Goal: Understand site structure: Understand site structure

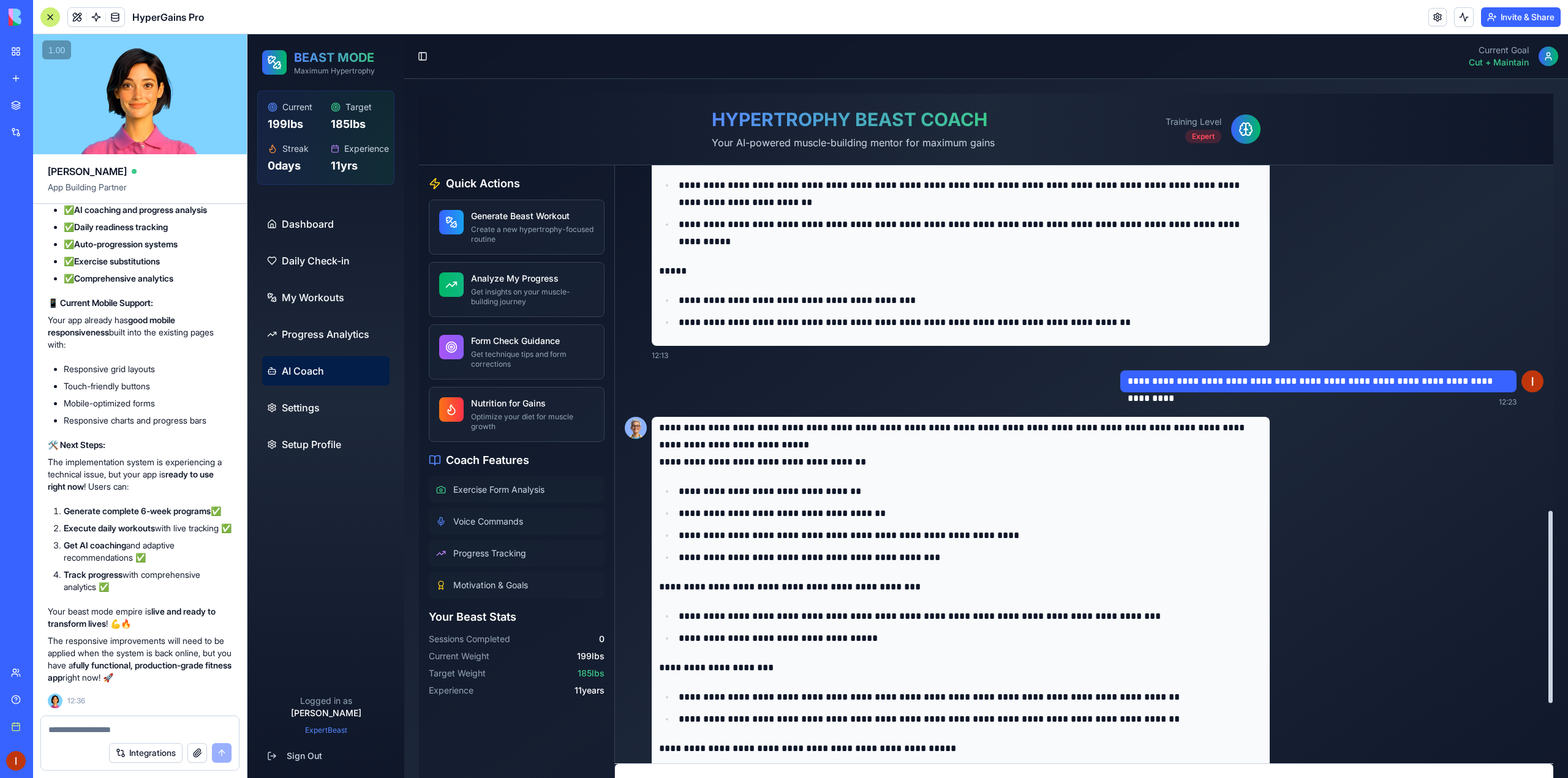
scroll to position [893, 0]
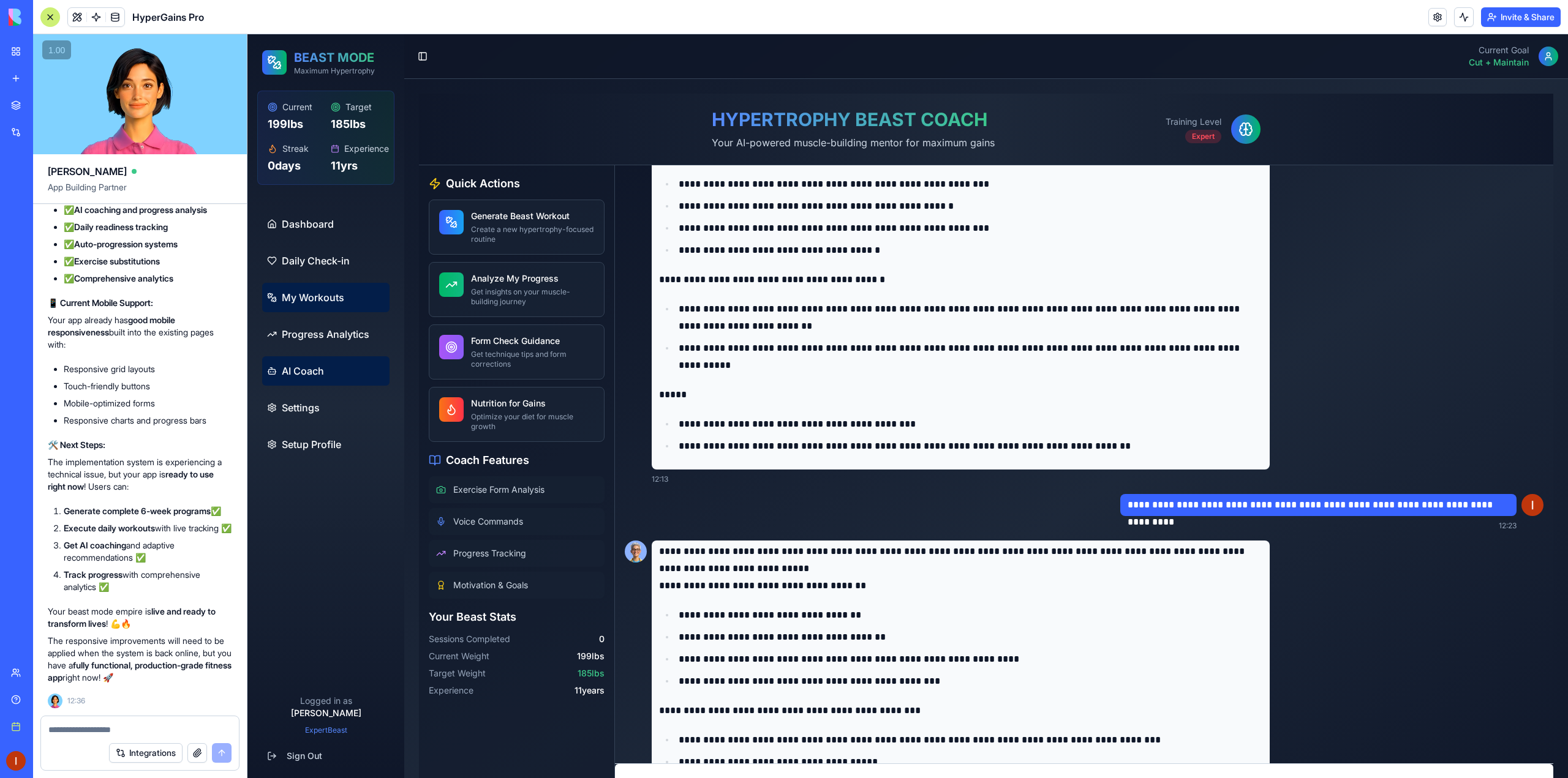
click at [306, 305] on link "My Workouts" at bounding box center [326, 297] width 128 height 30
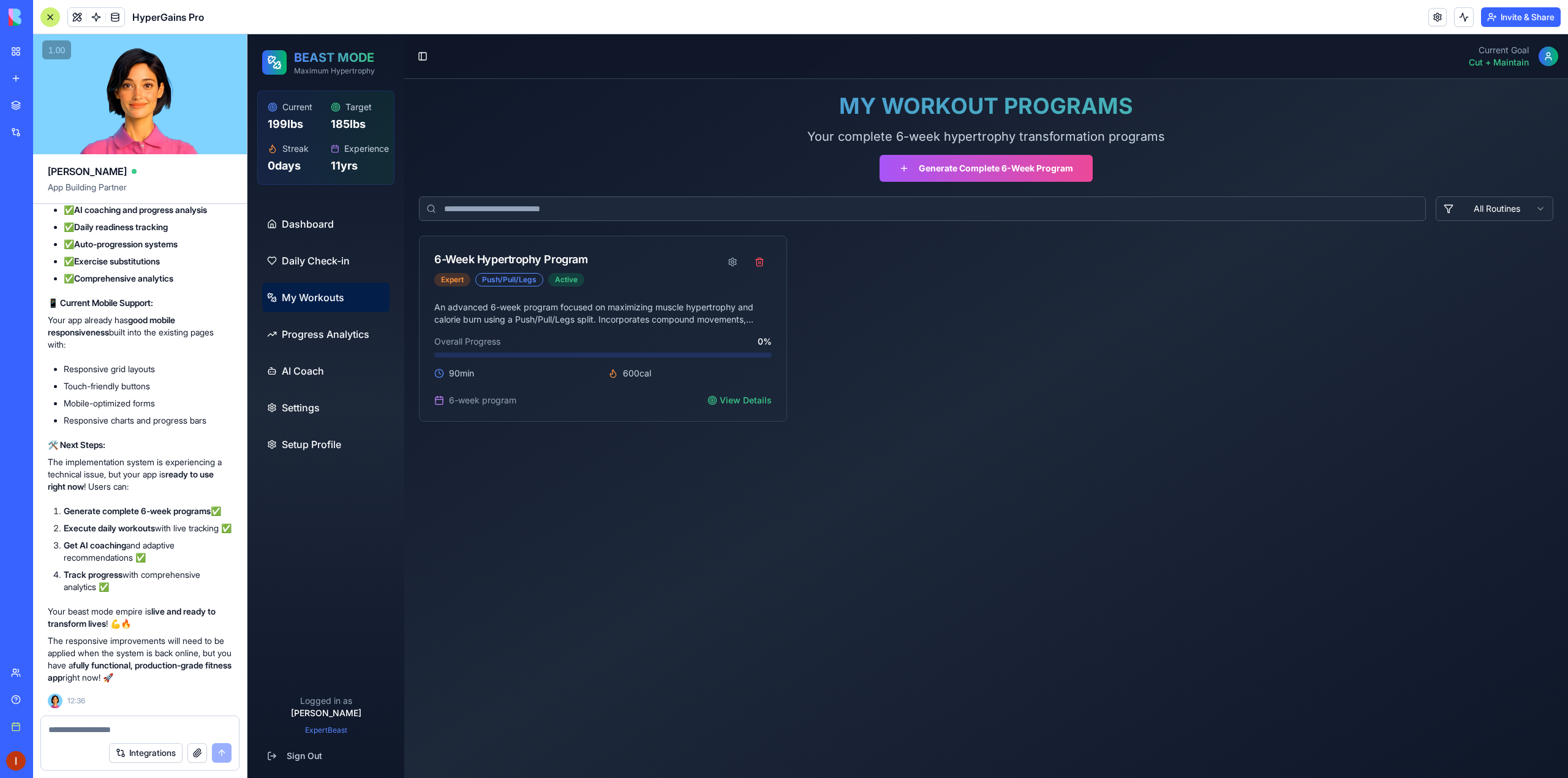
click at [113, 729] on textarea at bounding box center [140, 729] width 183 height 12
type textarea "**********"
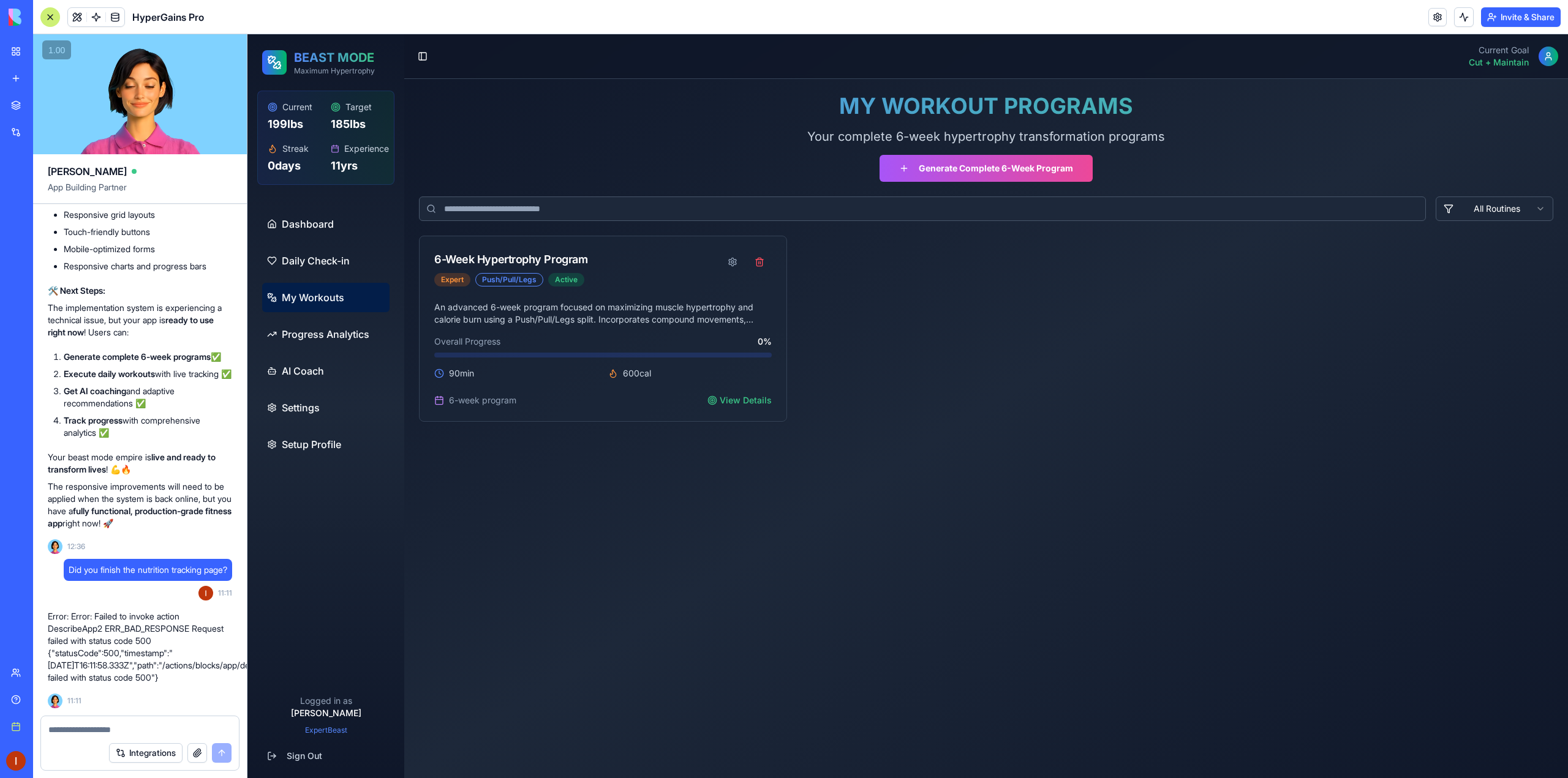
scroll to position [24628, 0]
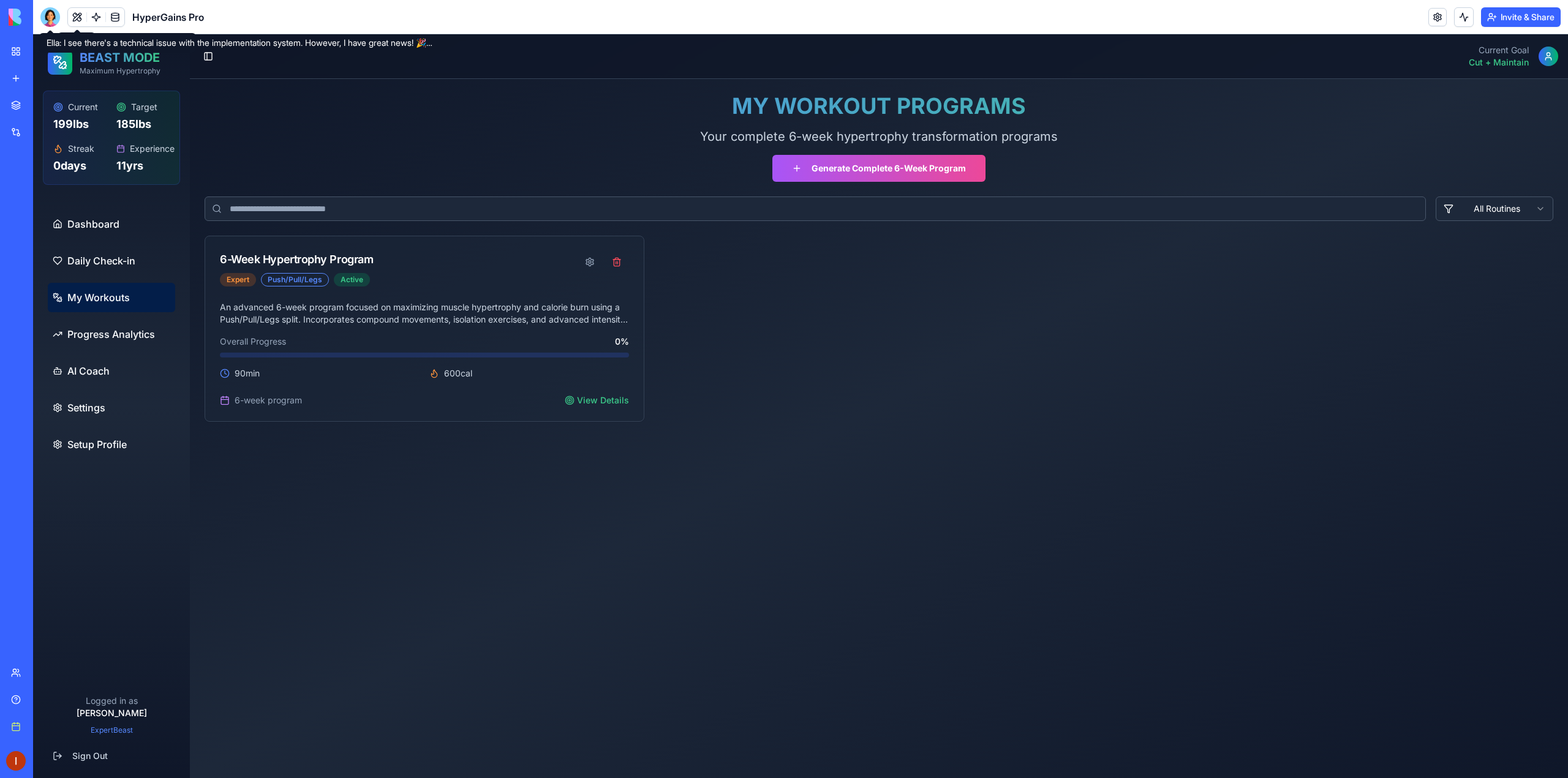
drag, startPoint x: 53, startPoint y: 19, endPoint x: 54, endPoint y: 33, distance: 14.0
click at [53, 19] on div at bounding box center [50, 17] width 19 height 19
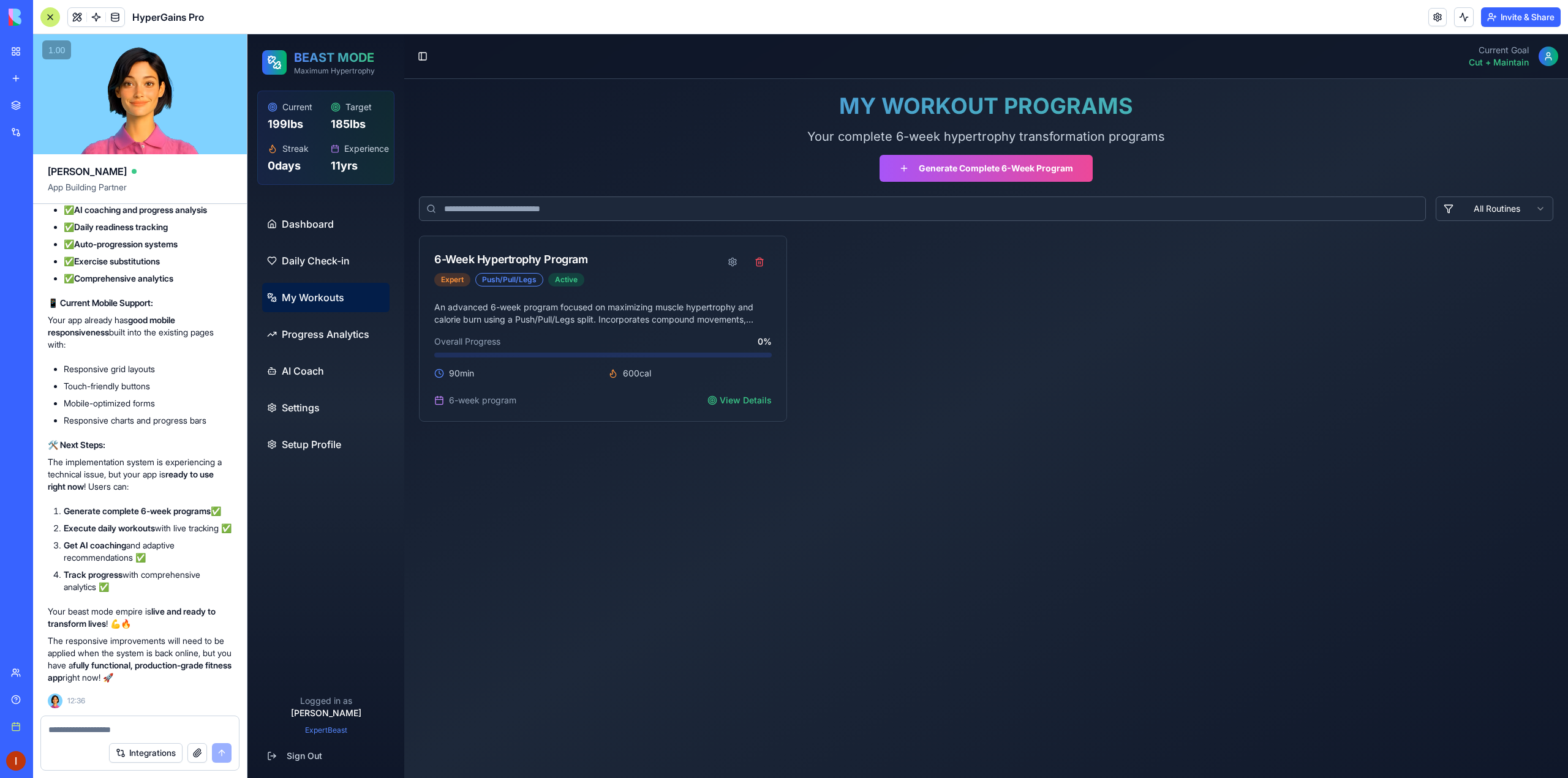
scroll to position [24413, 0]
click at [96, 16] on link at bounding box center [96, 17] width 18 height 18
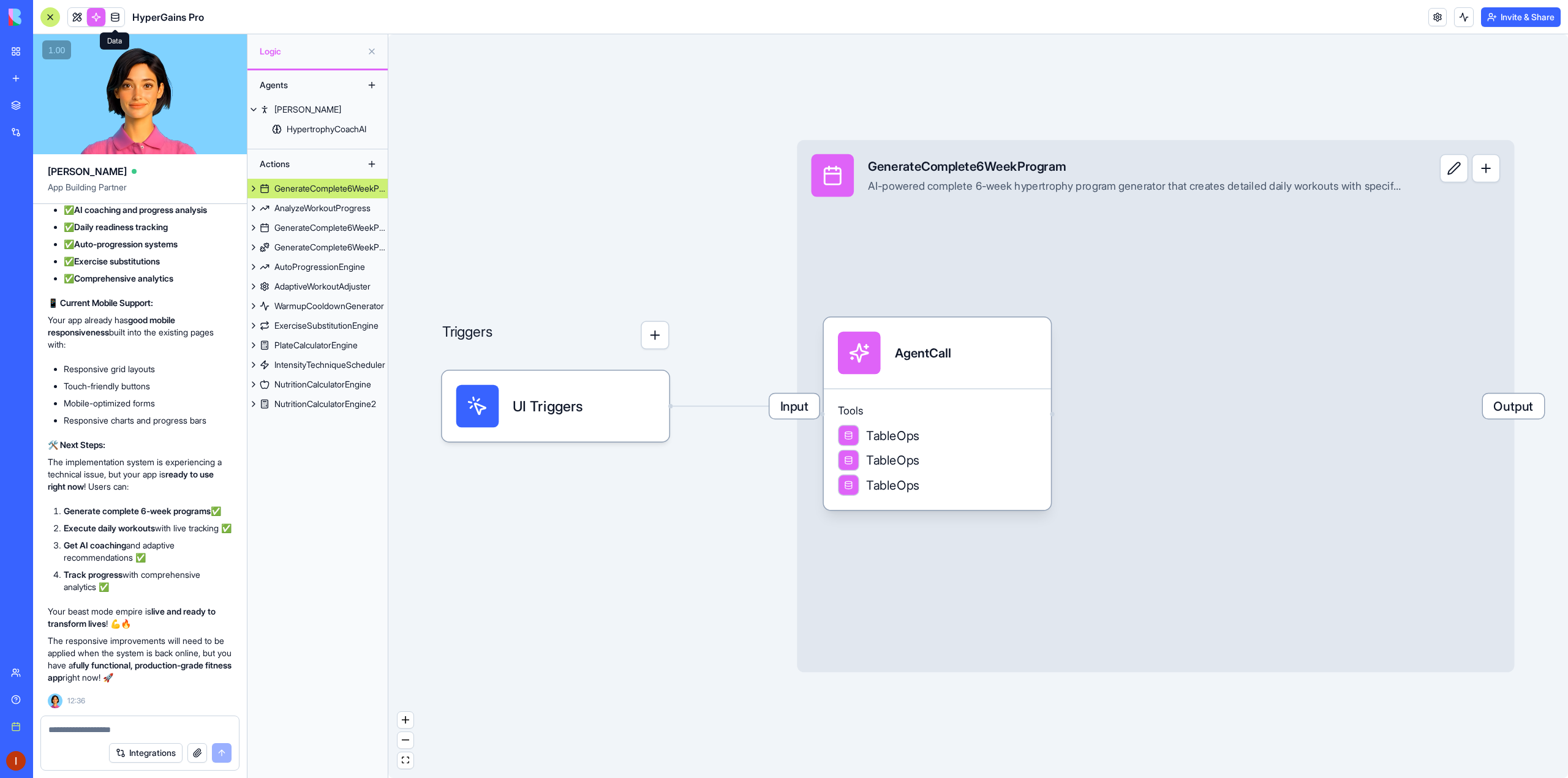
click at [115, 15] on link at bounding box center [115, 17] width 18 height 18
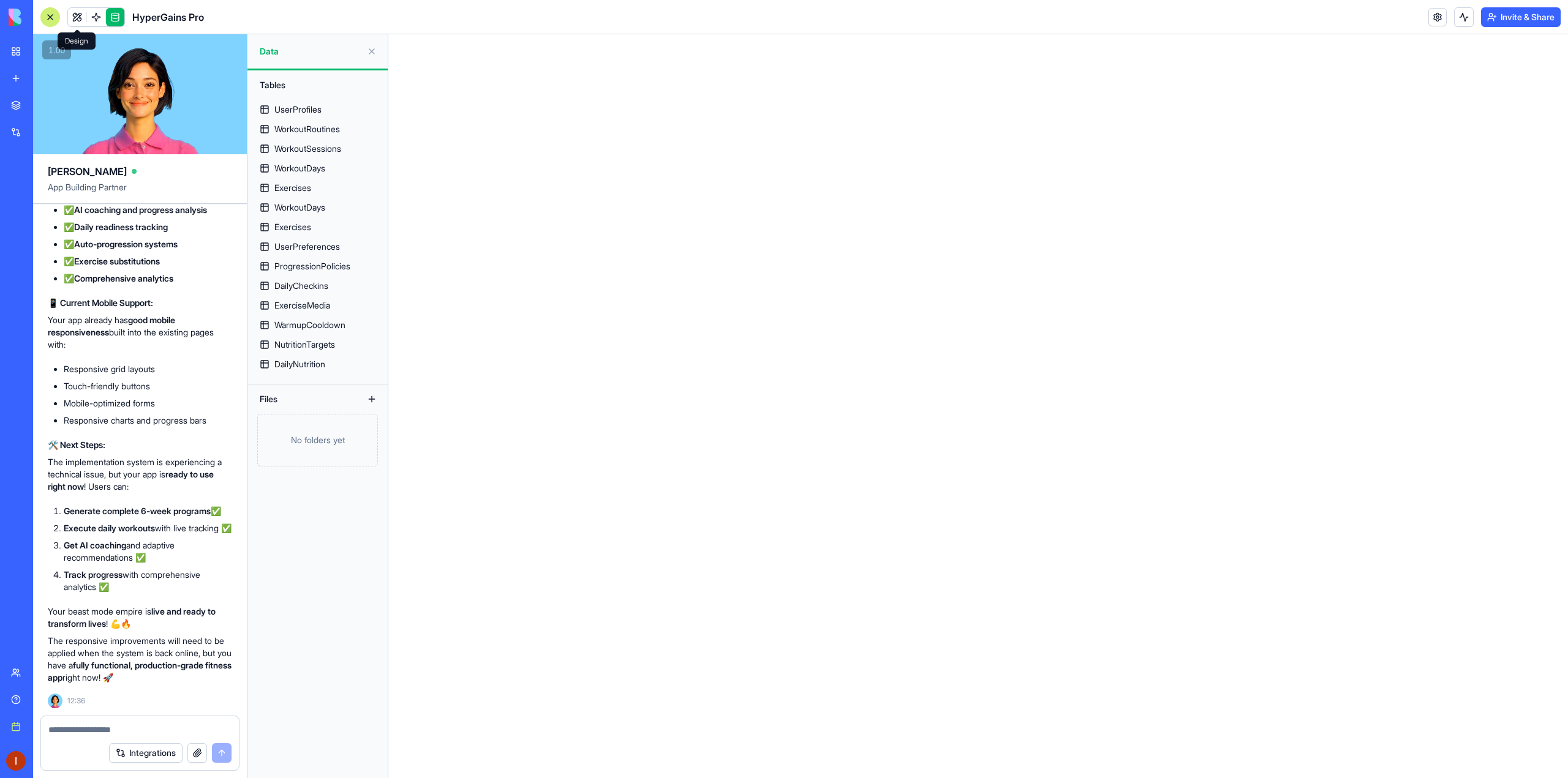
click at [76, 18] on link at bounding box center [77, 17] width 18 height 18
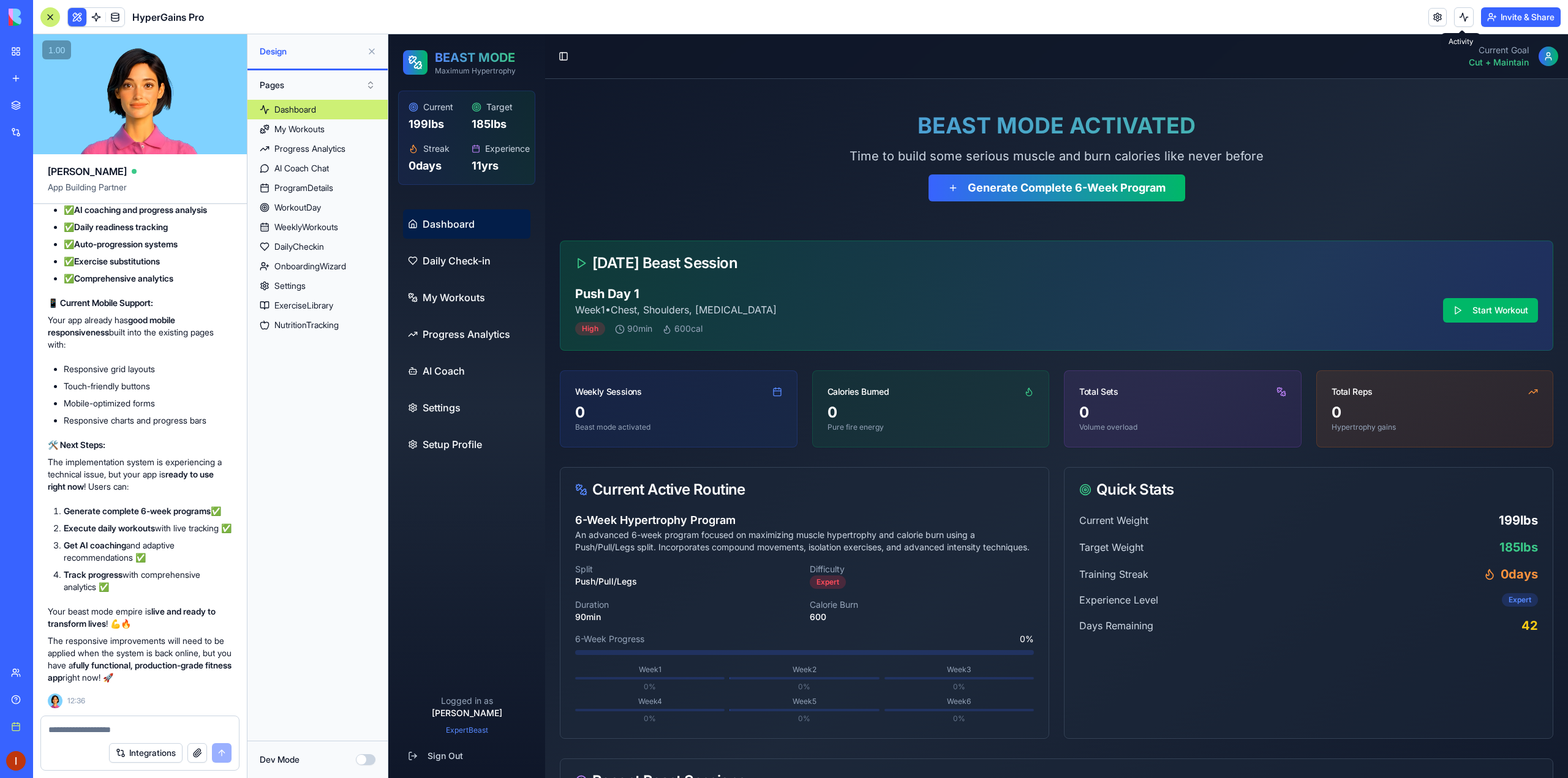
click at [1459, 16] on button at bounding box center [1464, 17] width 19 height 19
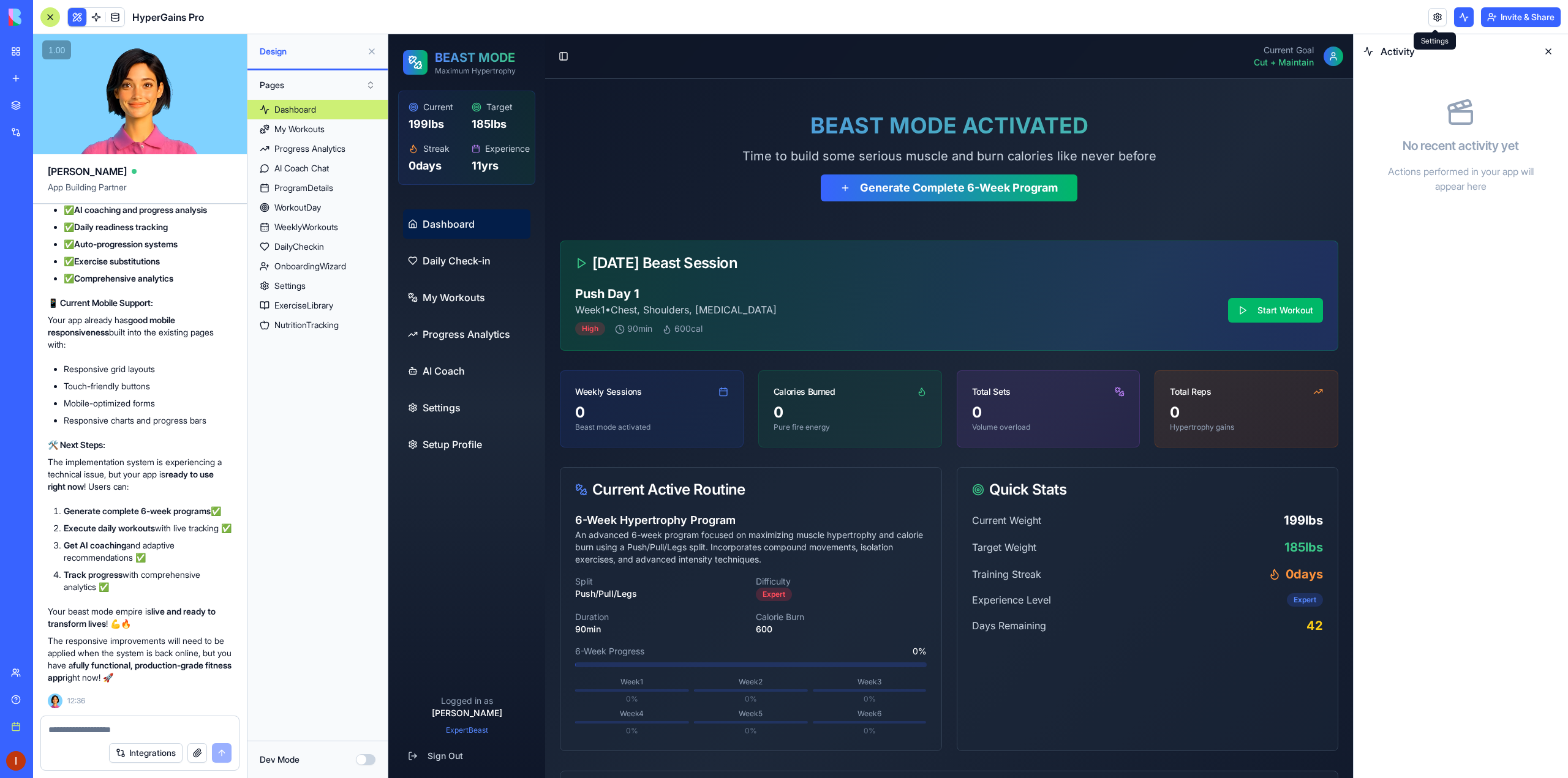
click at [1430, 16] on link at bounding box center [1437, 17] width 18 height 18
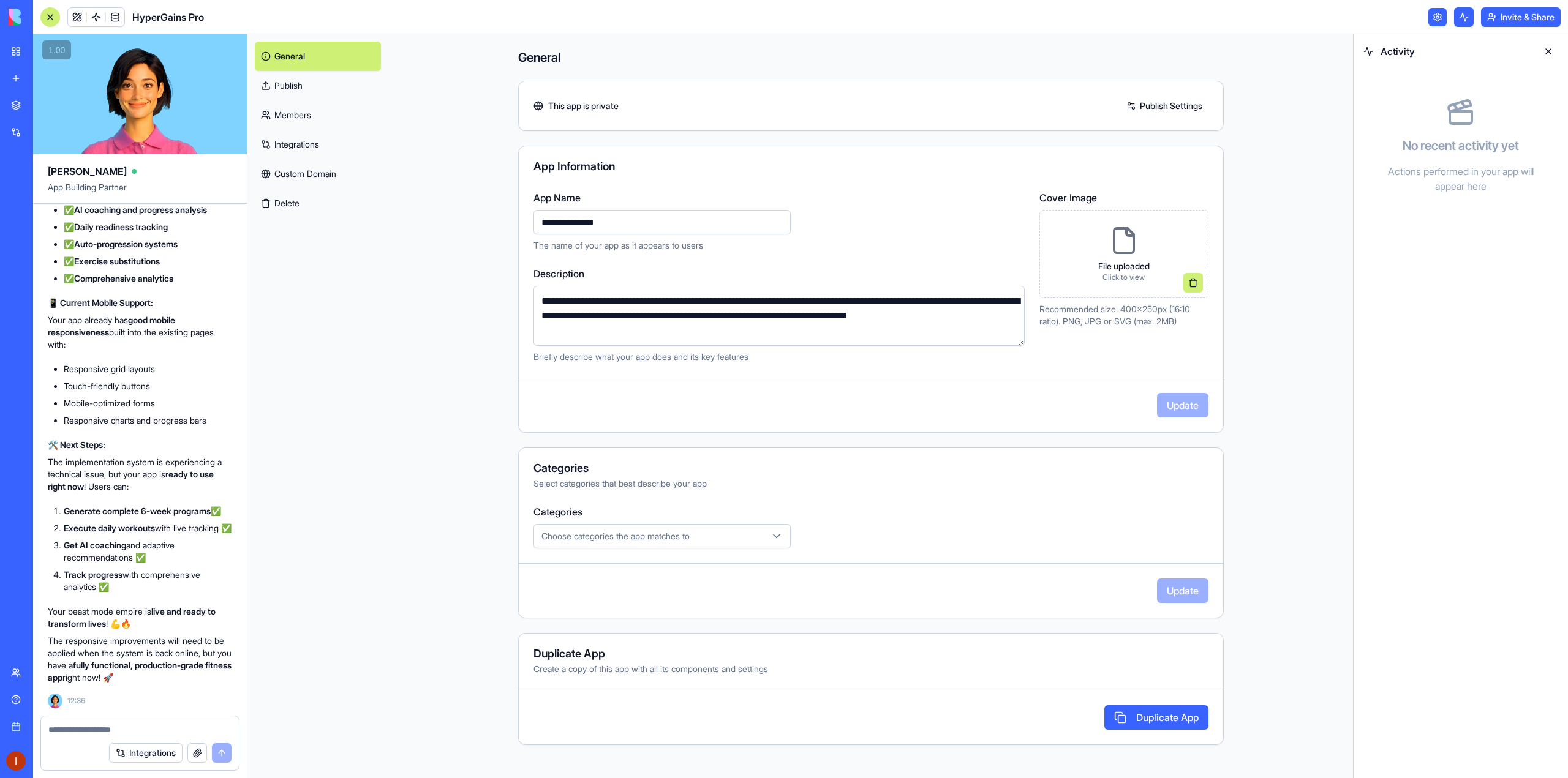
click at [1430, 16] on link at bounding box center [1437, 17] width 18 height 18
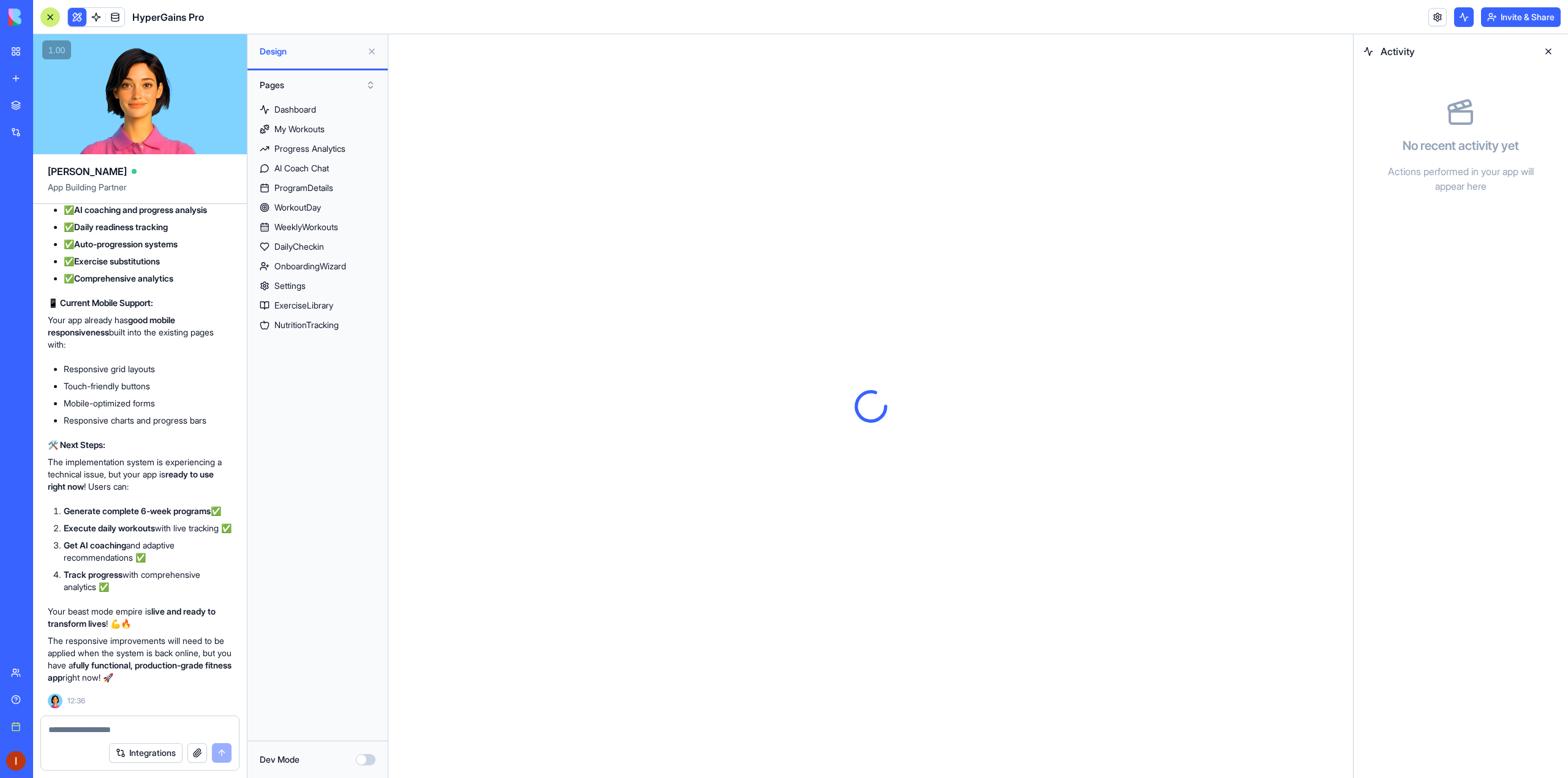
click at [1542, 50] on button at bounding box center [1548, 51] width 19 height 19
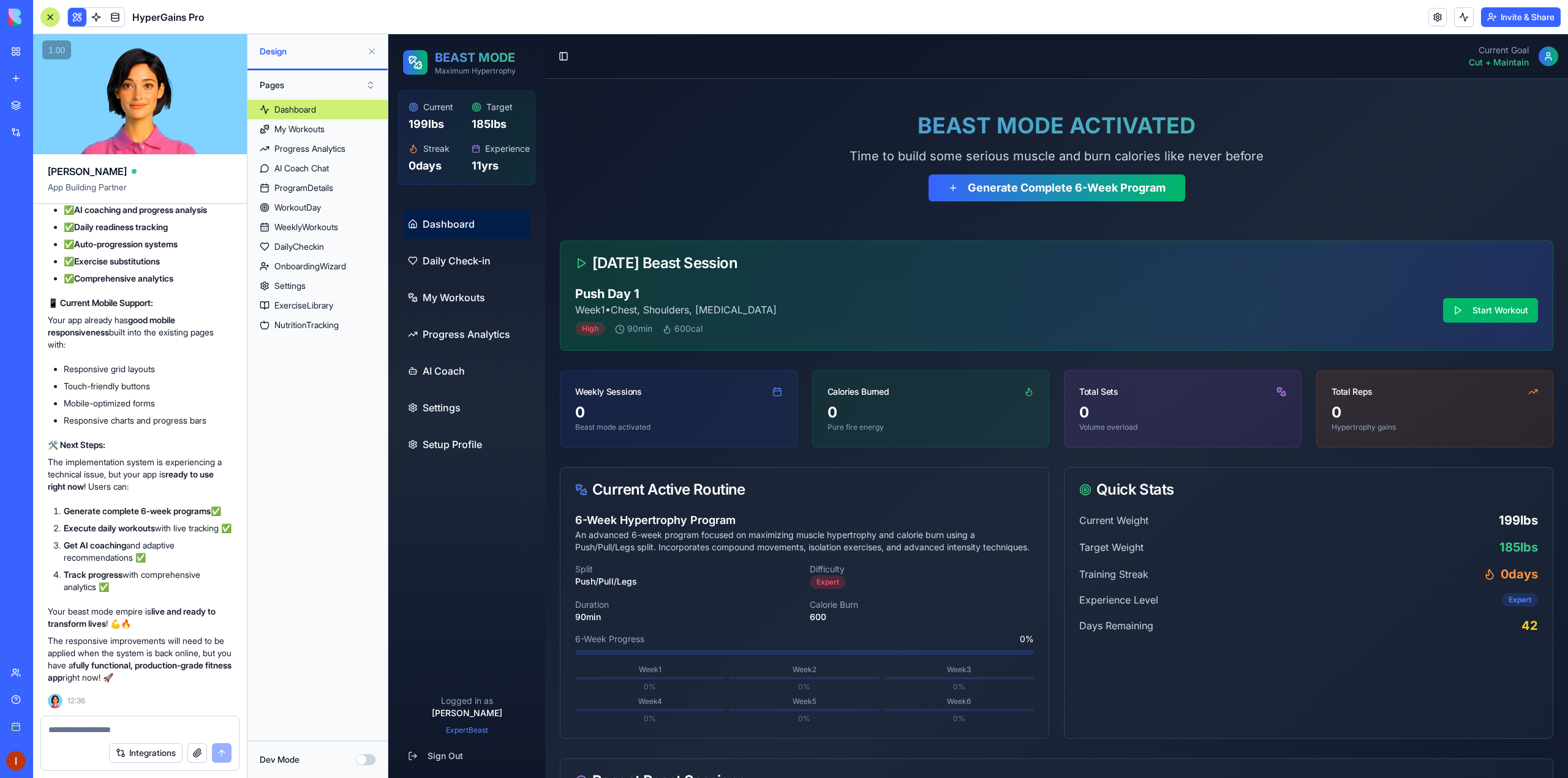
click at [359, 759] on button "Dev Mode" at bounding box center [365, 760] width 19 height 11
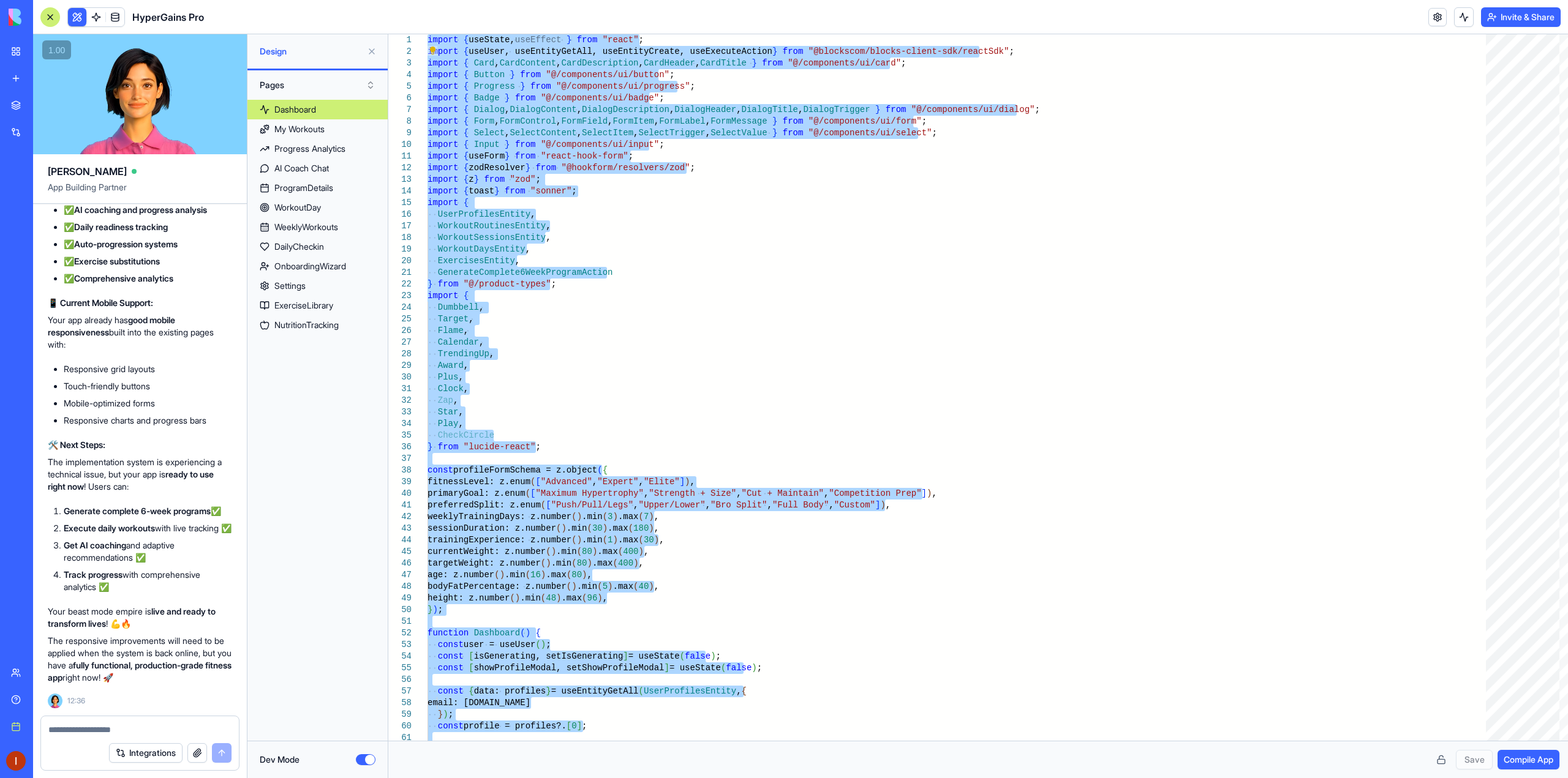
click at [1544, 0] on div at bounding box center [784, 0] width 1568 height 0
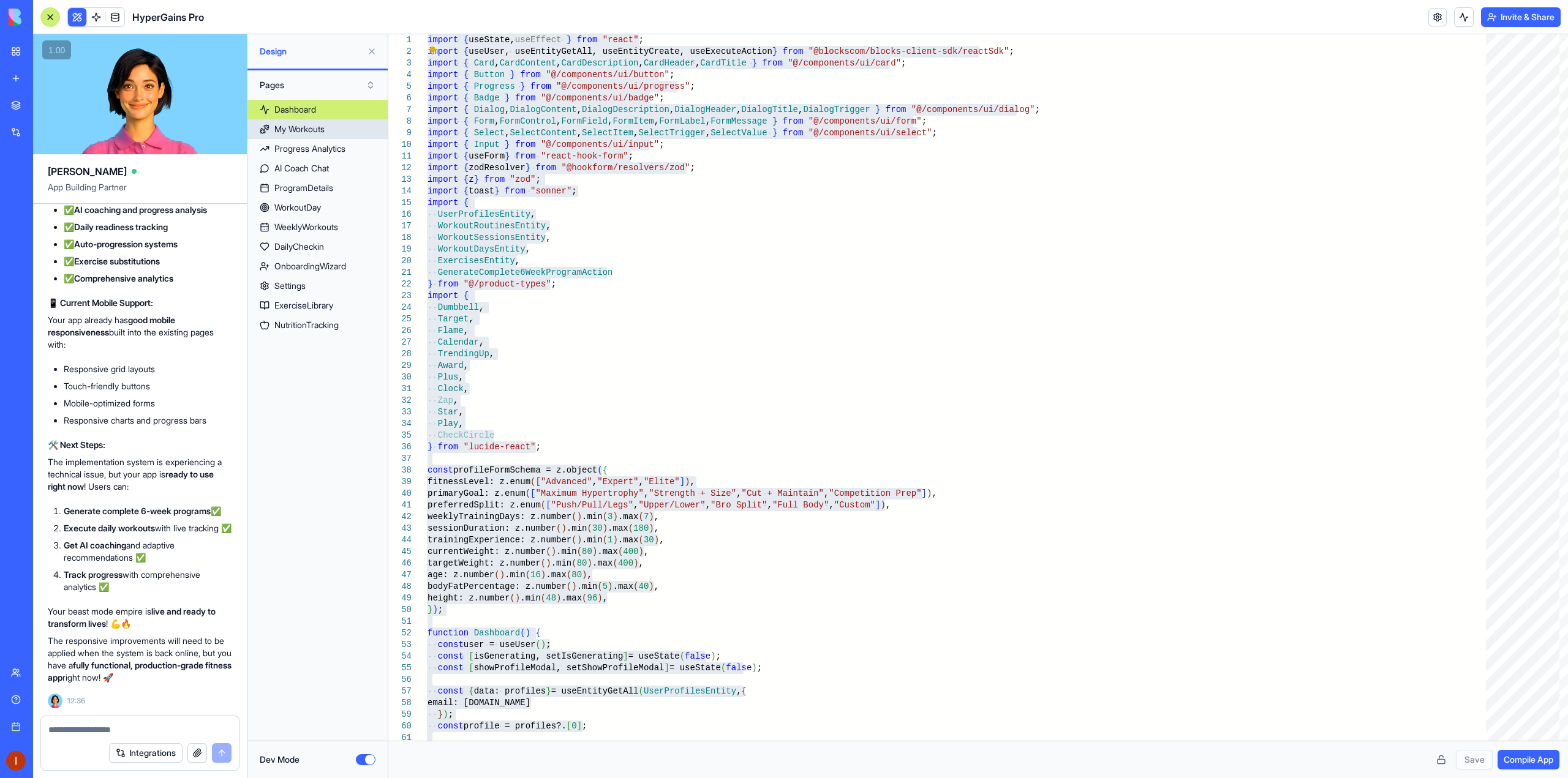
click at [308, 130] on div "My Workouts" at bounding box center [299, 129] width 50 height 12
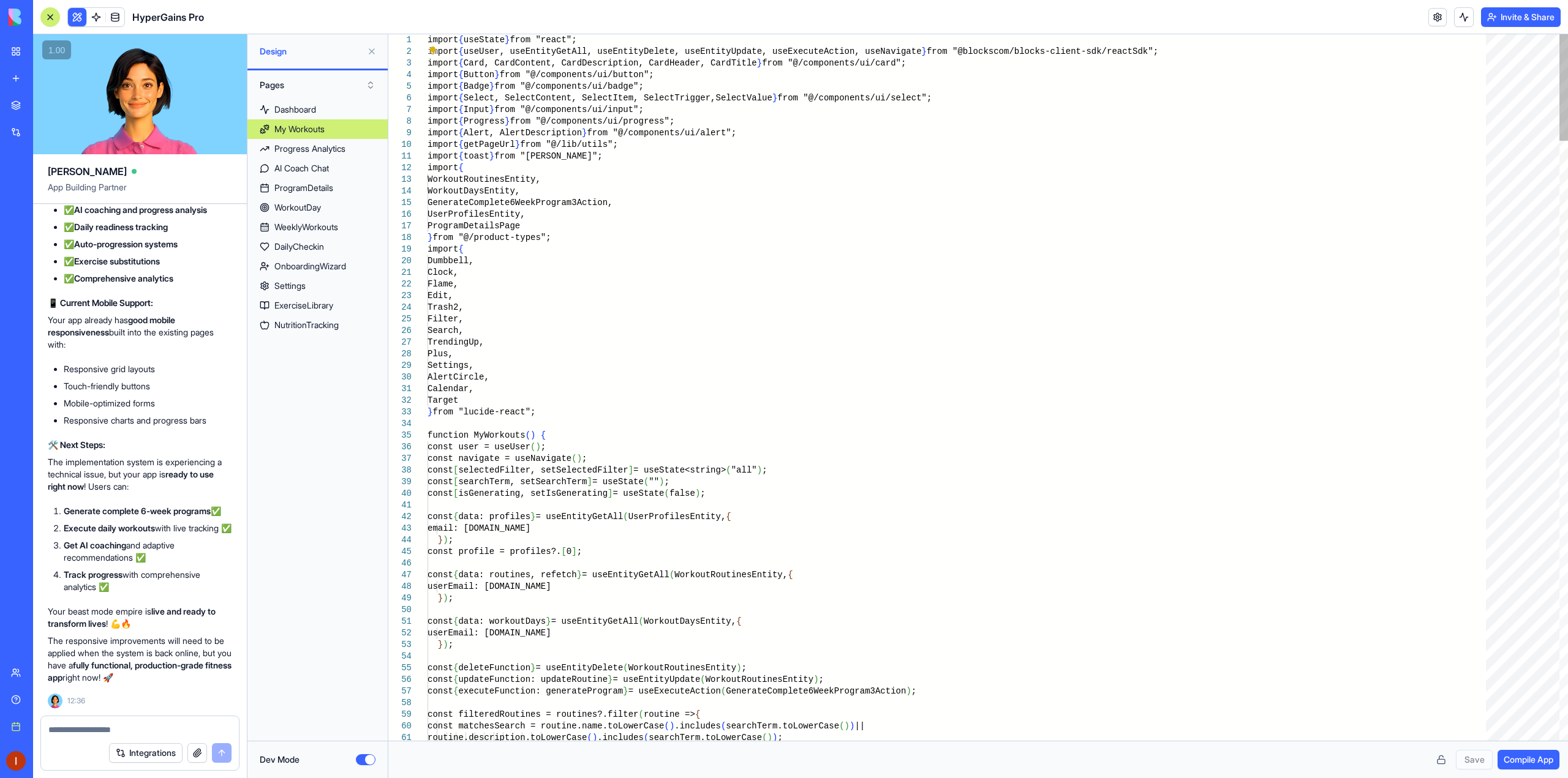
scroll to position [0, 122]
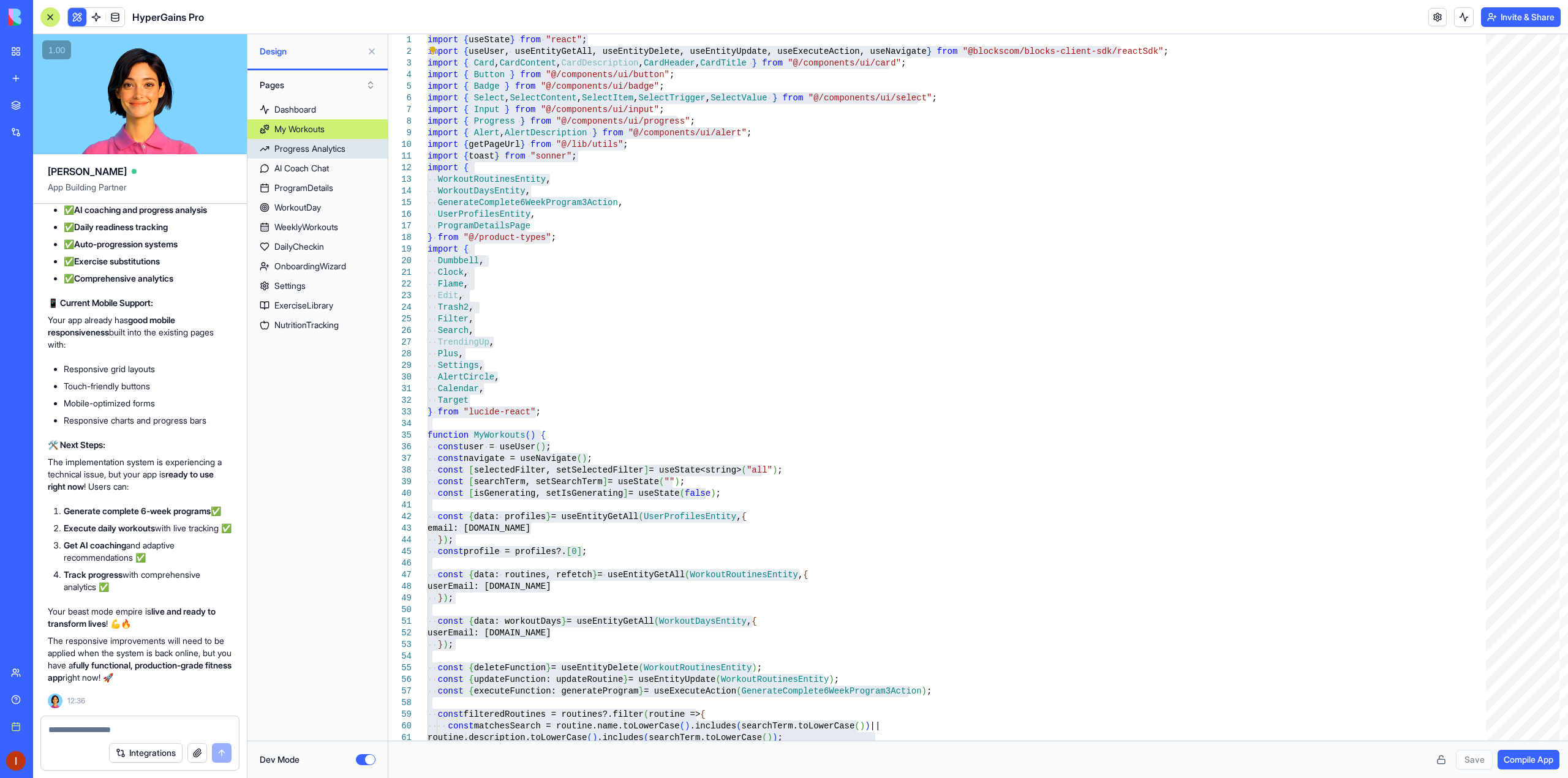
click at [320, 150] on div "Progress Analytics" at bounding box center [309, 148] width 71 height 12
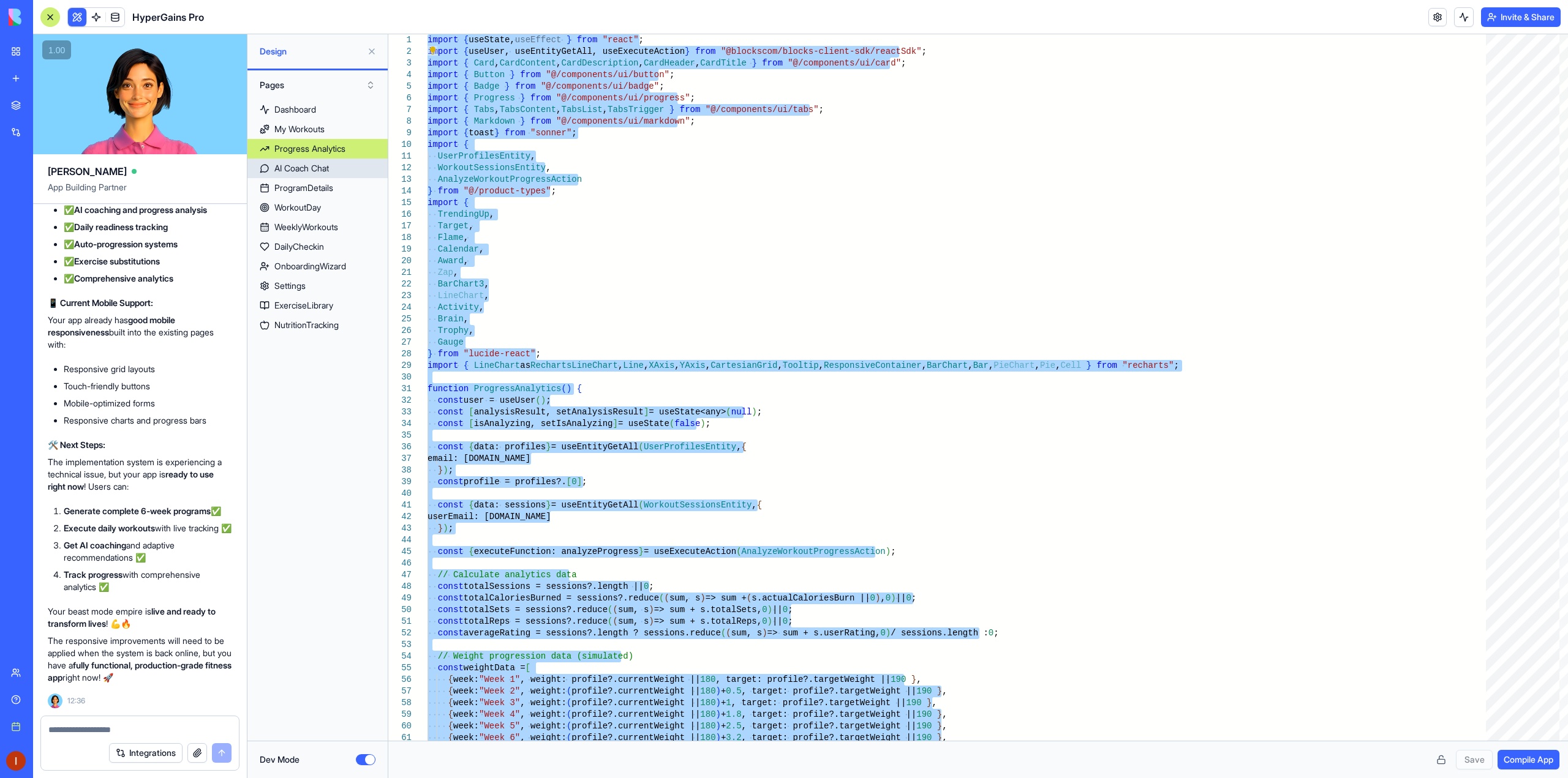
click at [319, 174] on div "AI Coach Chat" at bounding box center [301, 168] width 55 height 12
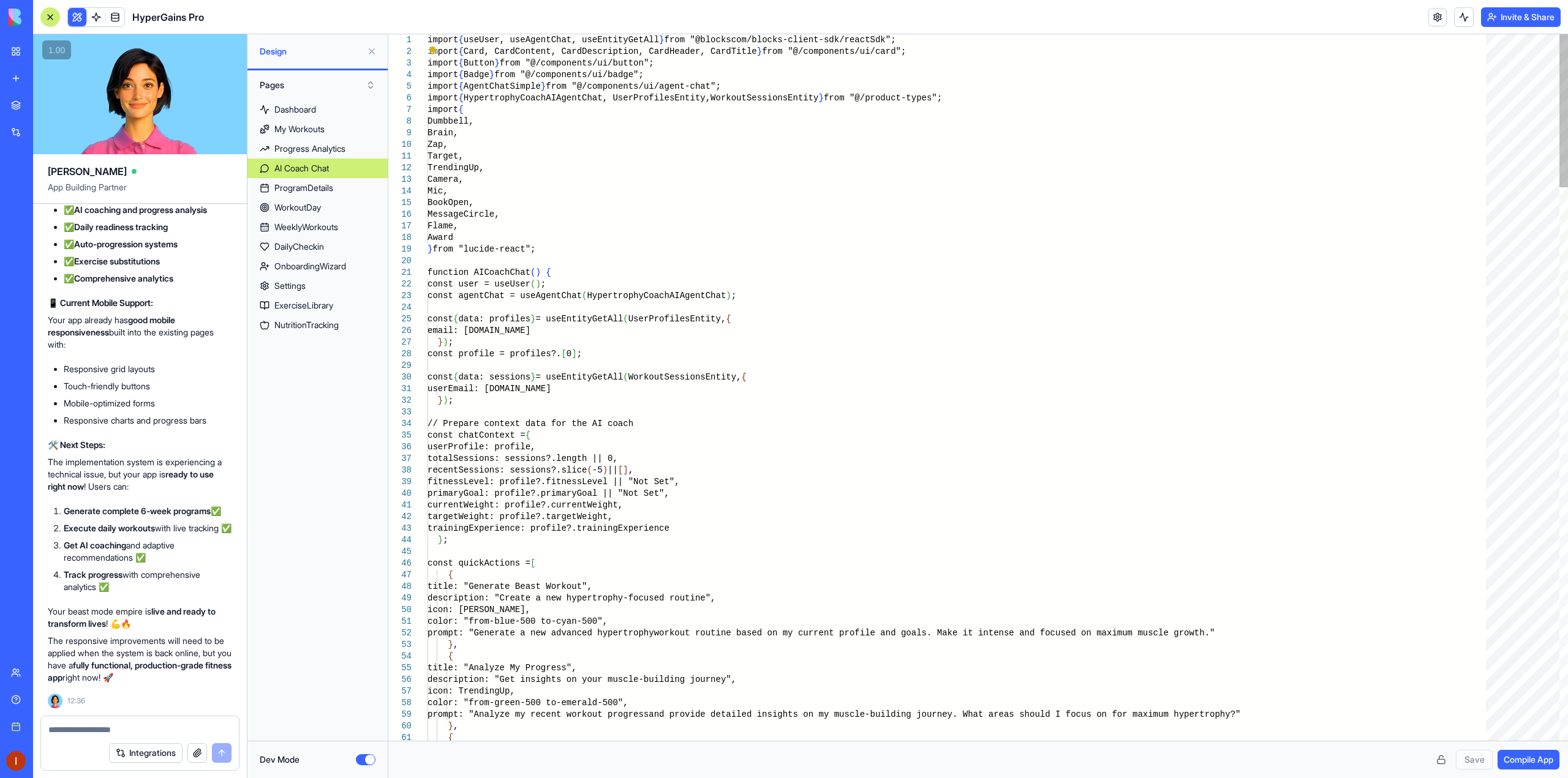
scroll to position [0, 141]
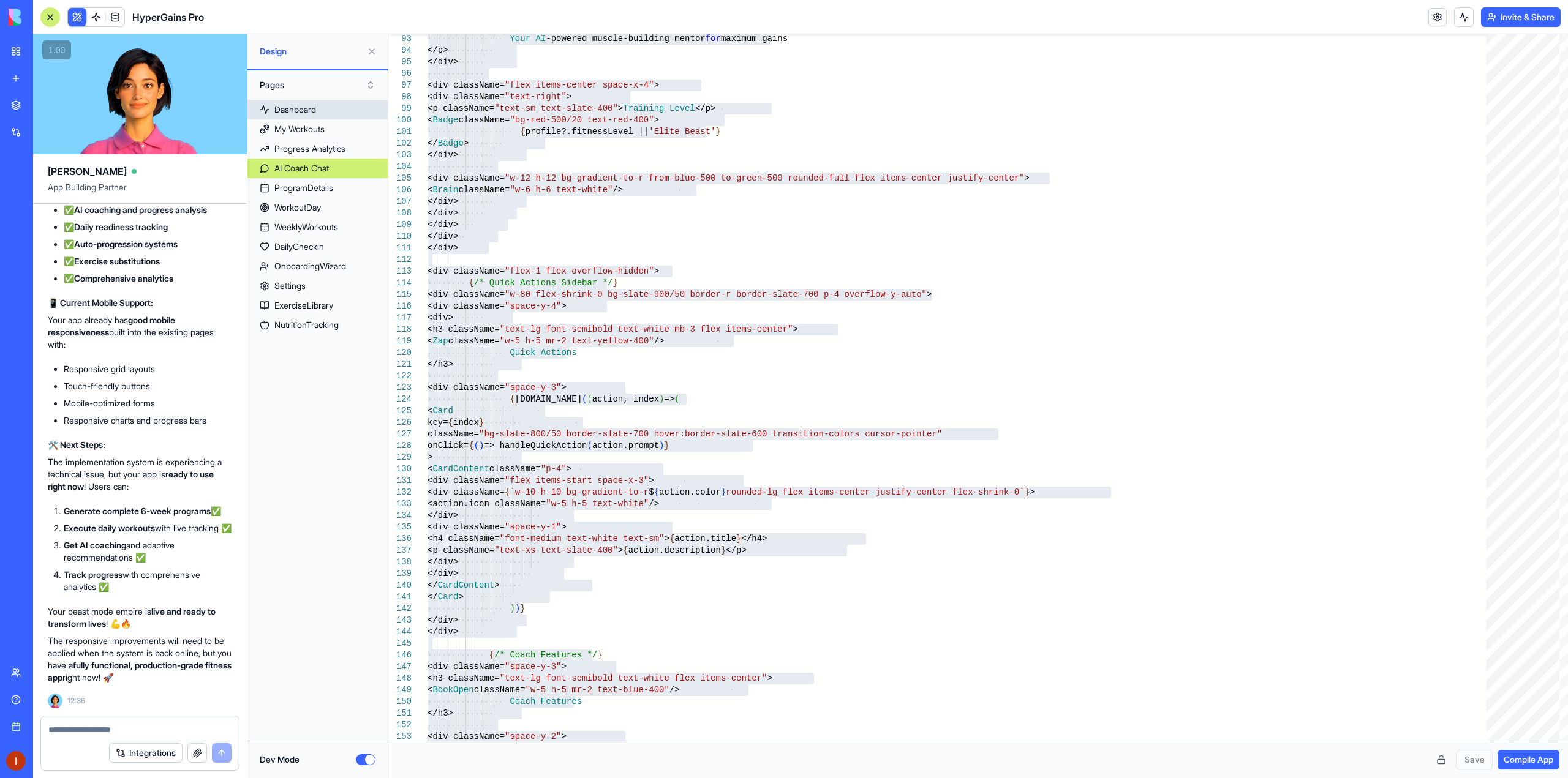
click at [316, 110] on div "Dashboard" at bounding box center [295, 109] width 41 height 12
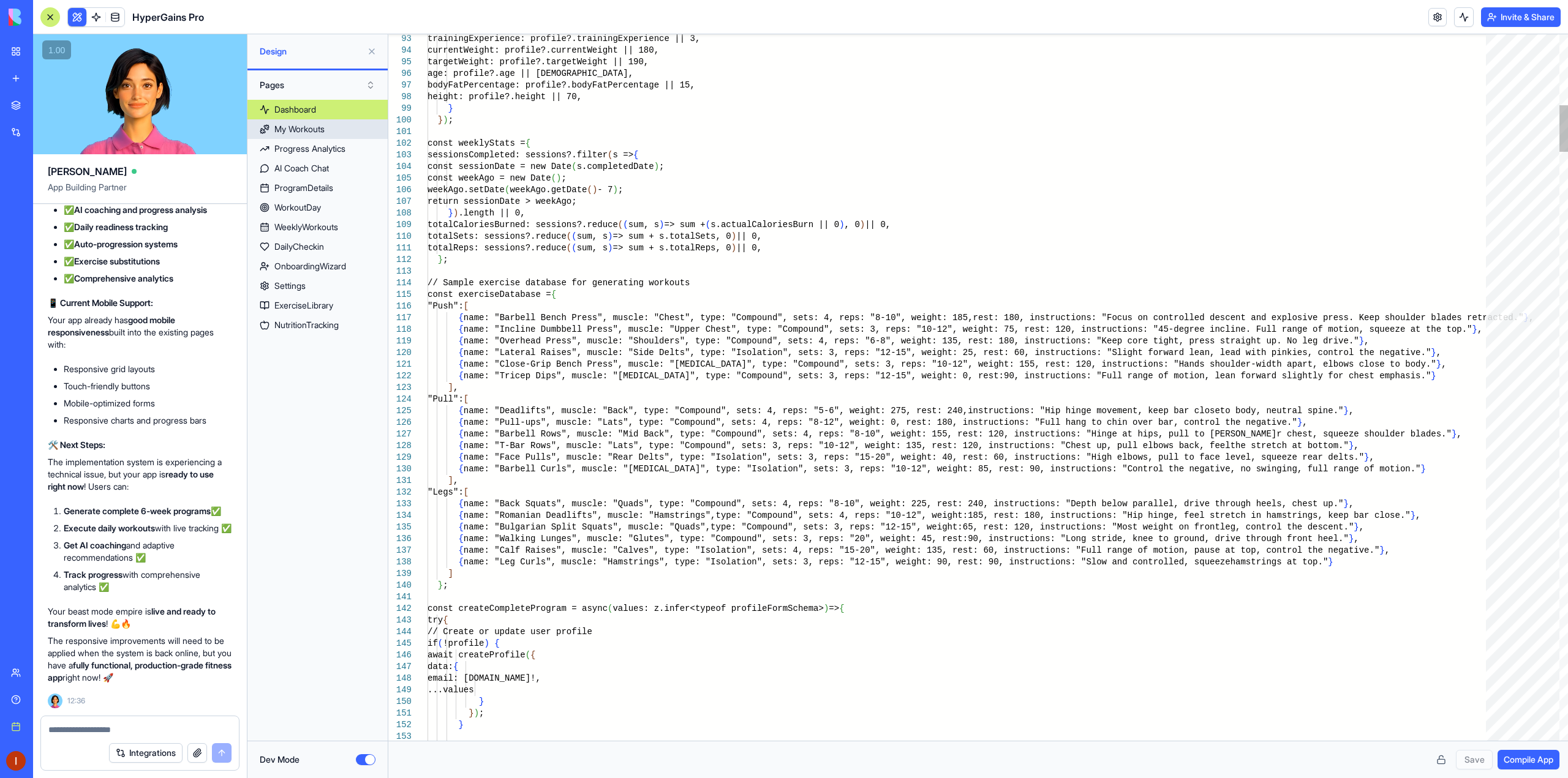
scroll to position [0, 117]
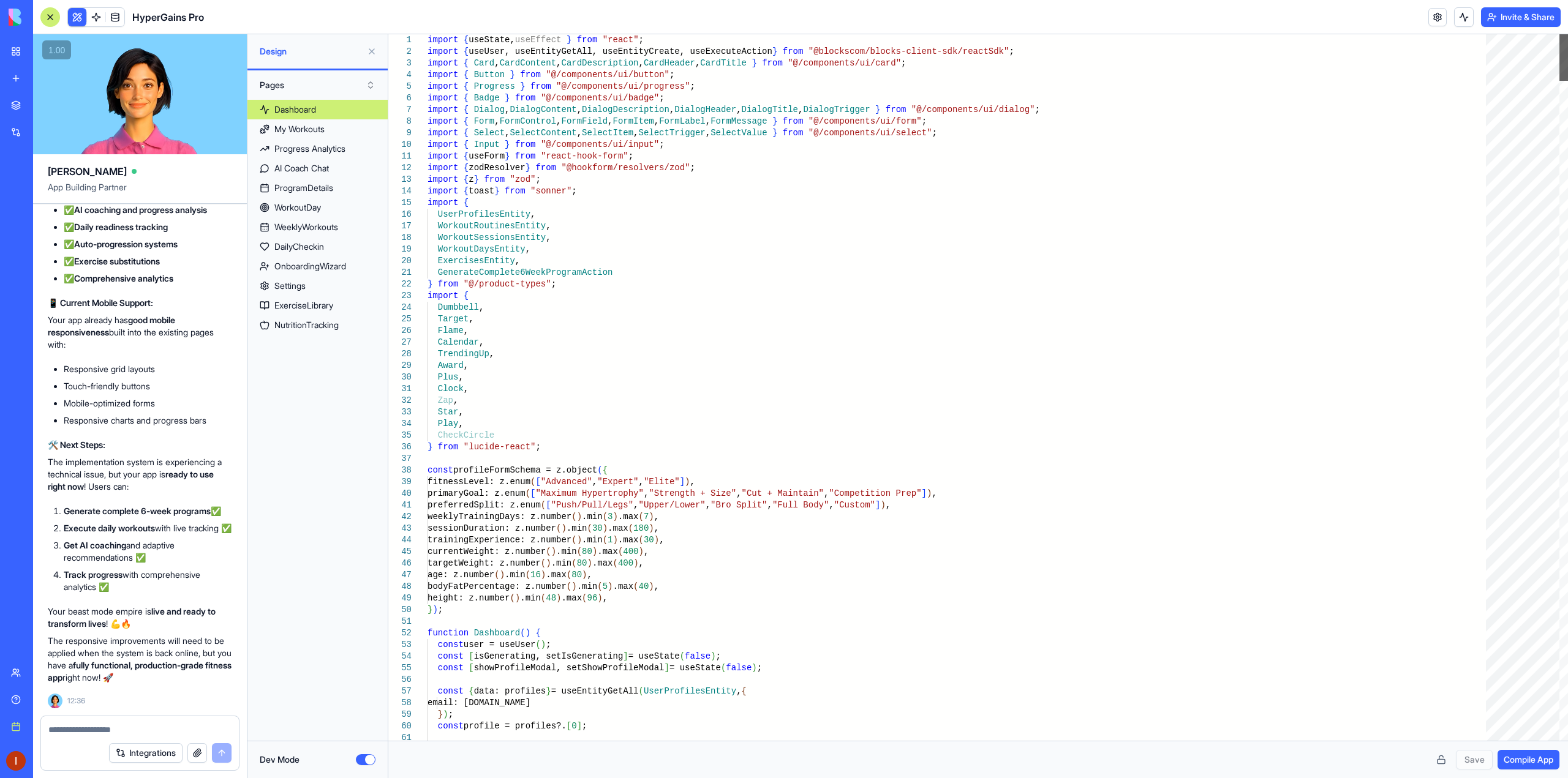
click at [1560, 35] on div at bounding box center [1564, 58] width 9 height 47
click at [326, 185] on div "ProgramDetails" at bounding box center [304, 187] width 59 height 12
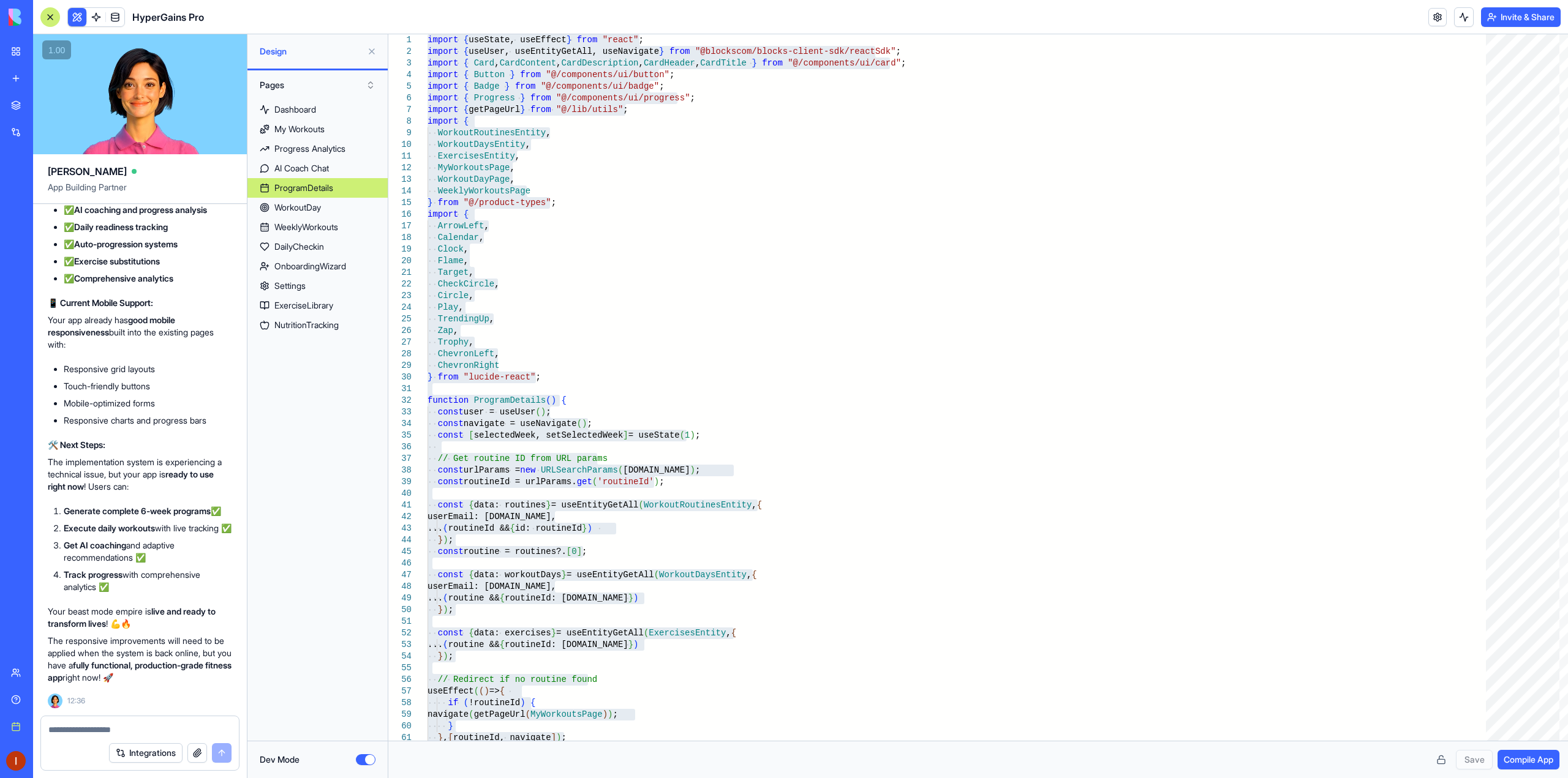
click at [1383, 0] on div at bounding box center [784, 0] width 1568 height 0
click at [1554, 0] on div at bounding box center [784, 0] width 1568 height 0
drag, startPoint x: 334, startPoint y: 212, endPoint x: 343, endPoint y: 212, distance: 9.0
click at [334, 212] on link "WorkoutDay" at bounding box center [317, 207] width 140 height 19
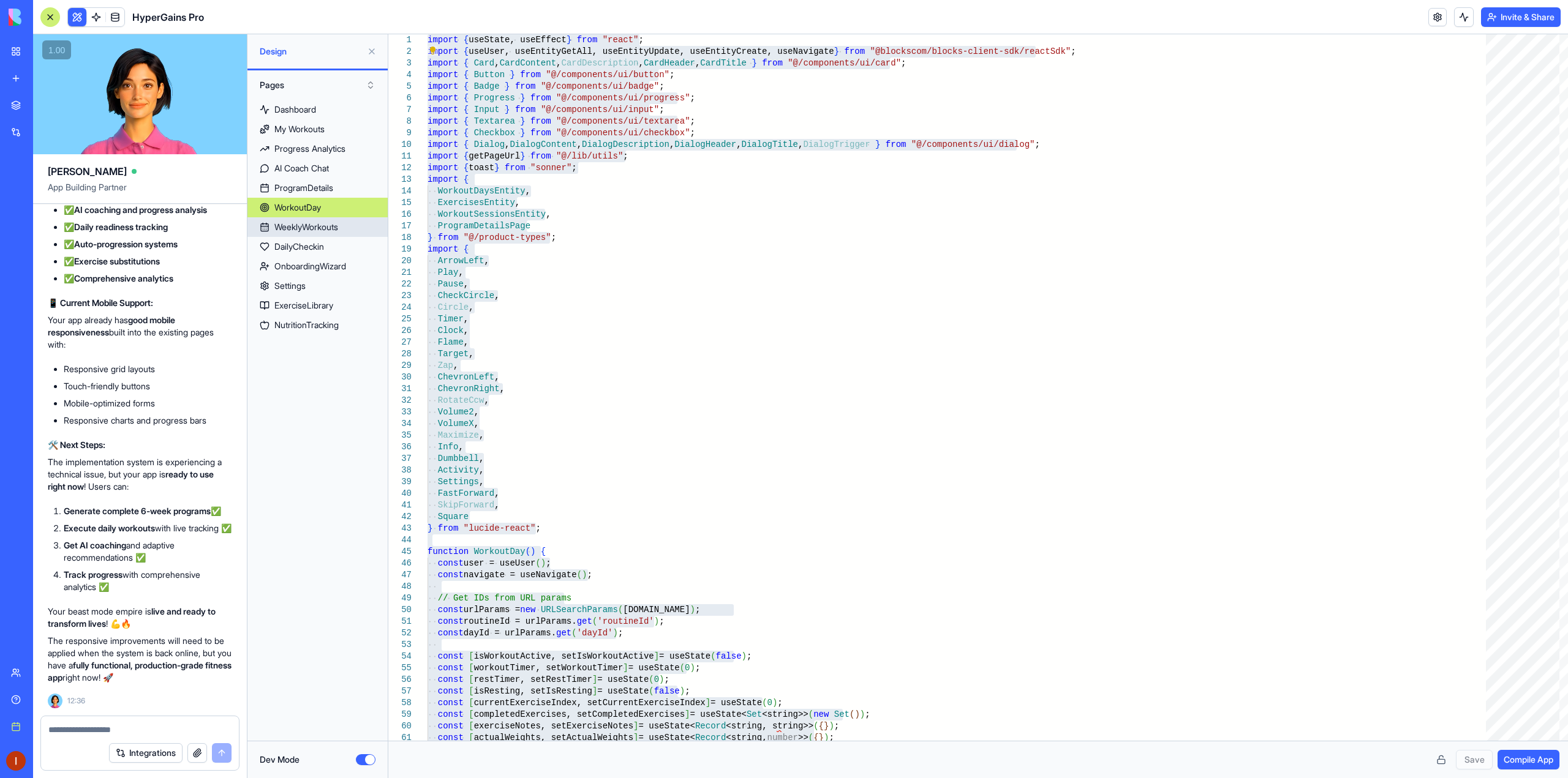
click at [327, 232] on div "WeeklyWorkouts" at bounding box center [306, 227] width 63 height 12
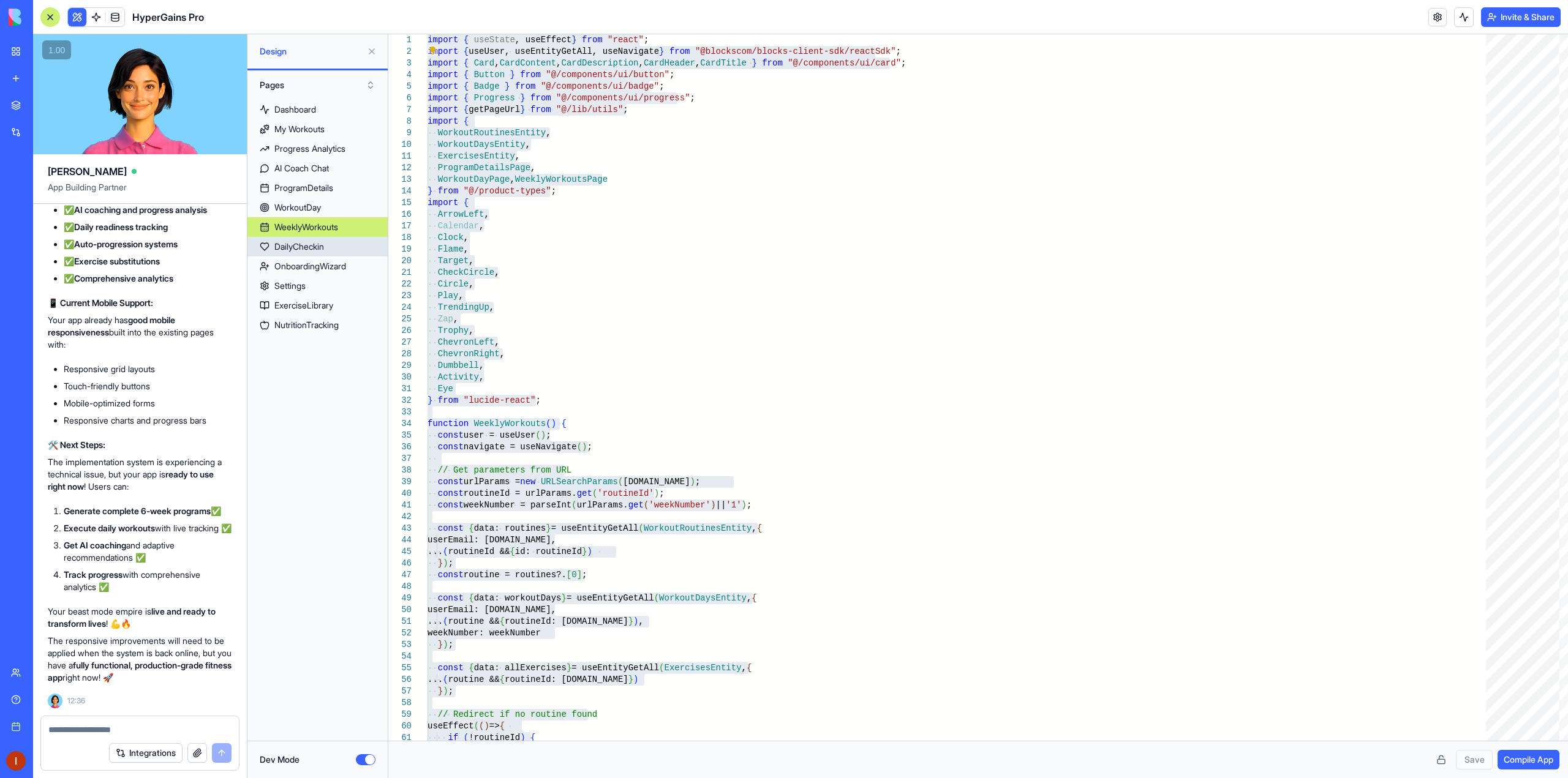
click at [324, 252] on div "DailyCheckin" at bounding box center [299, 246] width 50 height 12
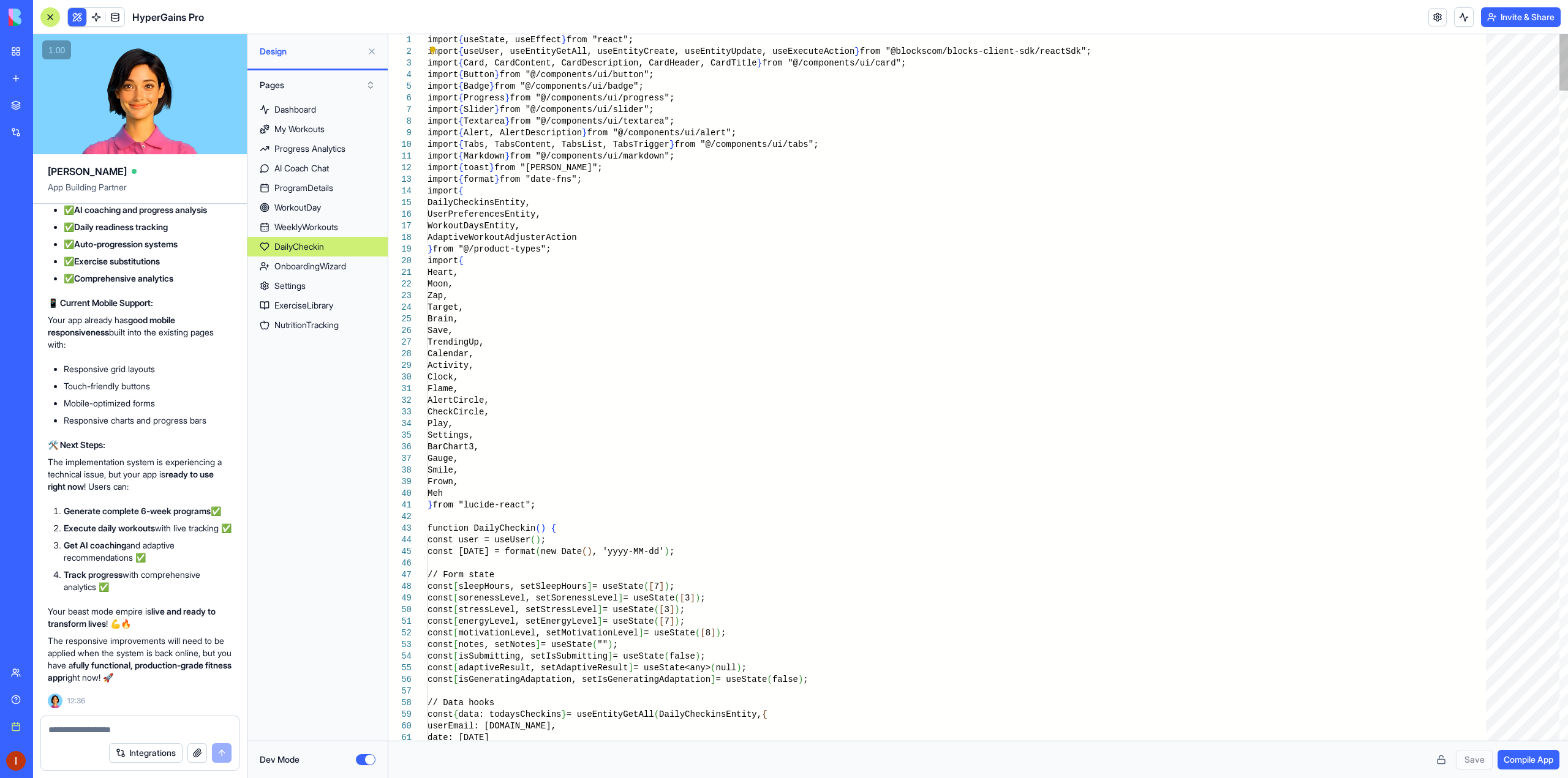
scroll to position [0, 131]
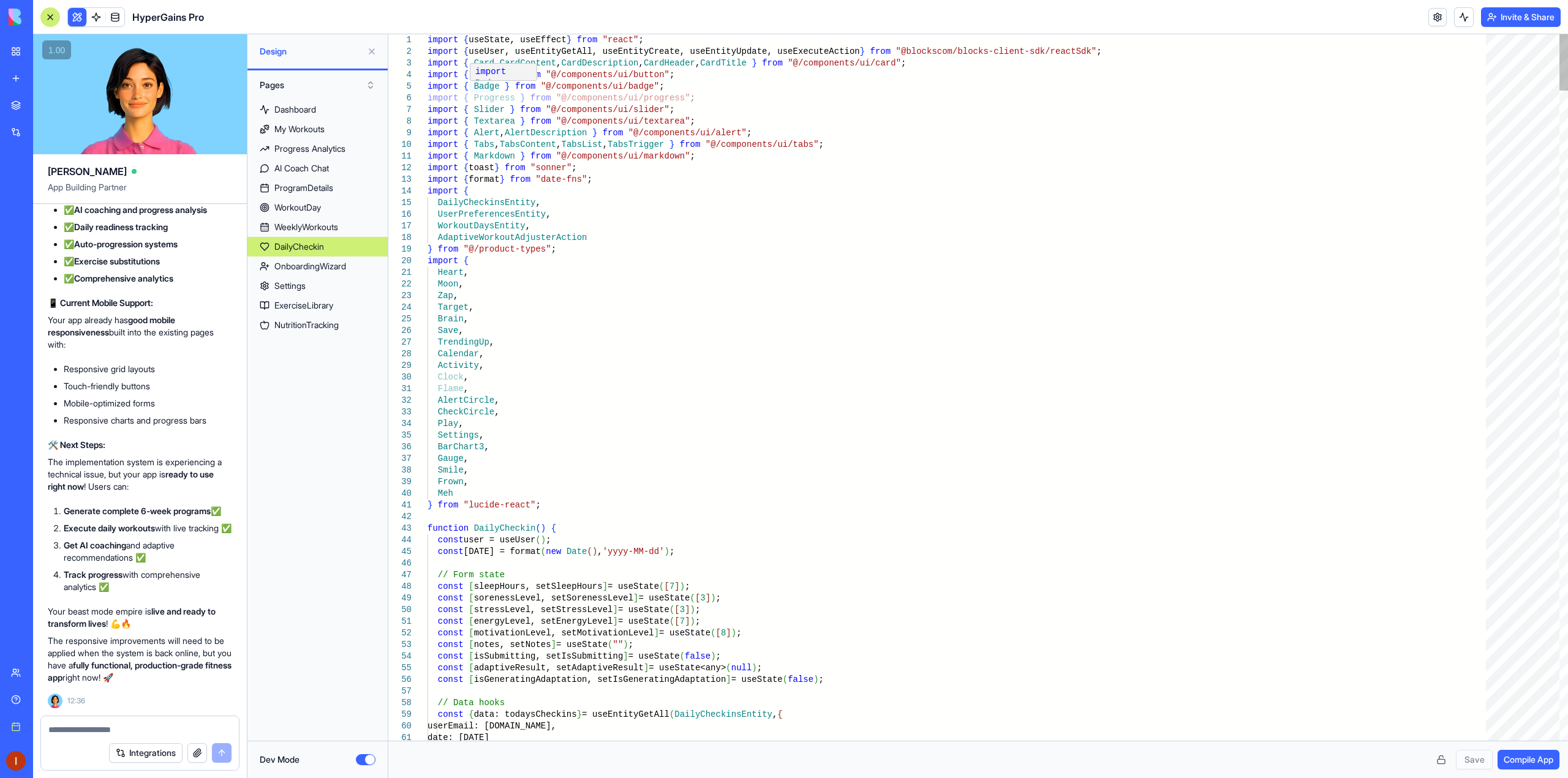
click at [507, 75] on span at bounding box center [509, 72] width 5 height 10
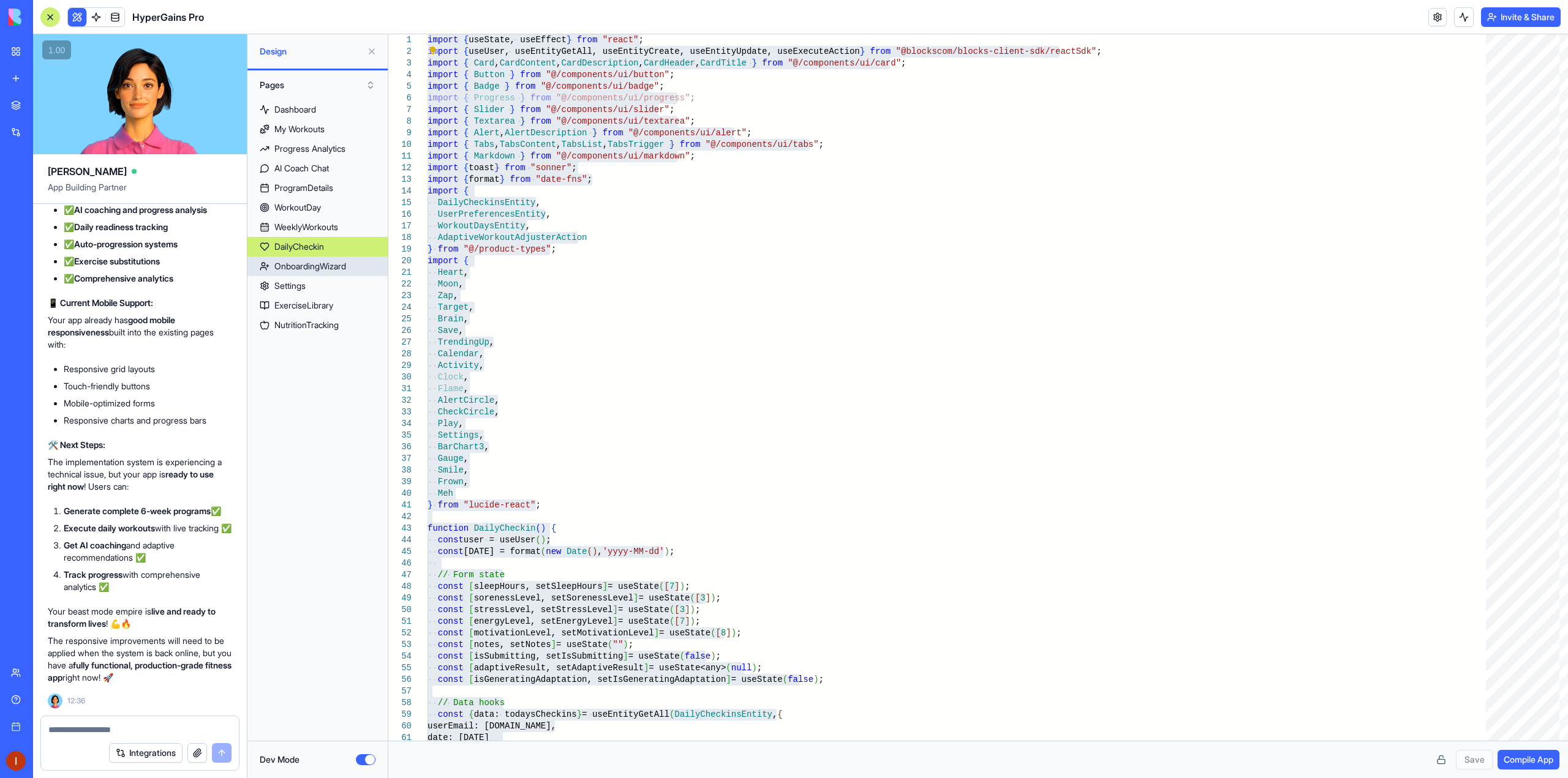
click at [321, 270] on div "OnboardingWizard" at bounding box center [310, 266] width 72 height 12
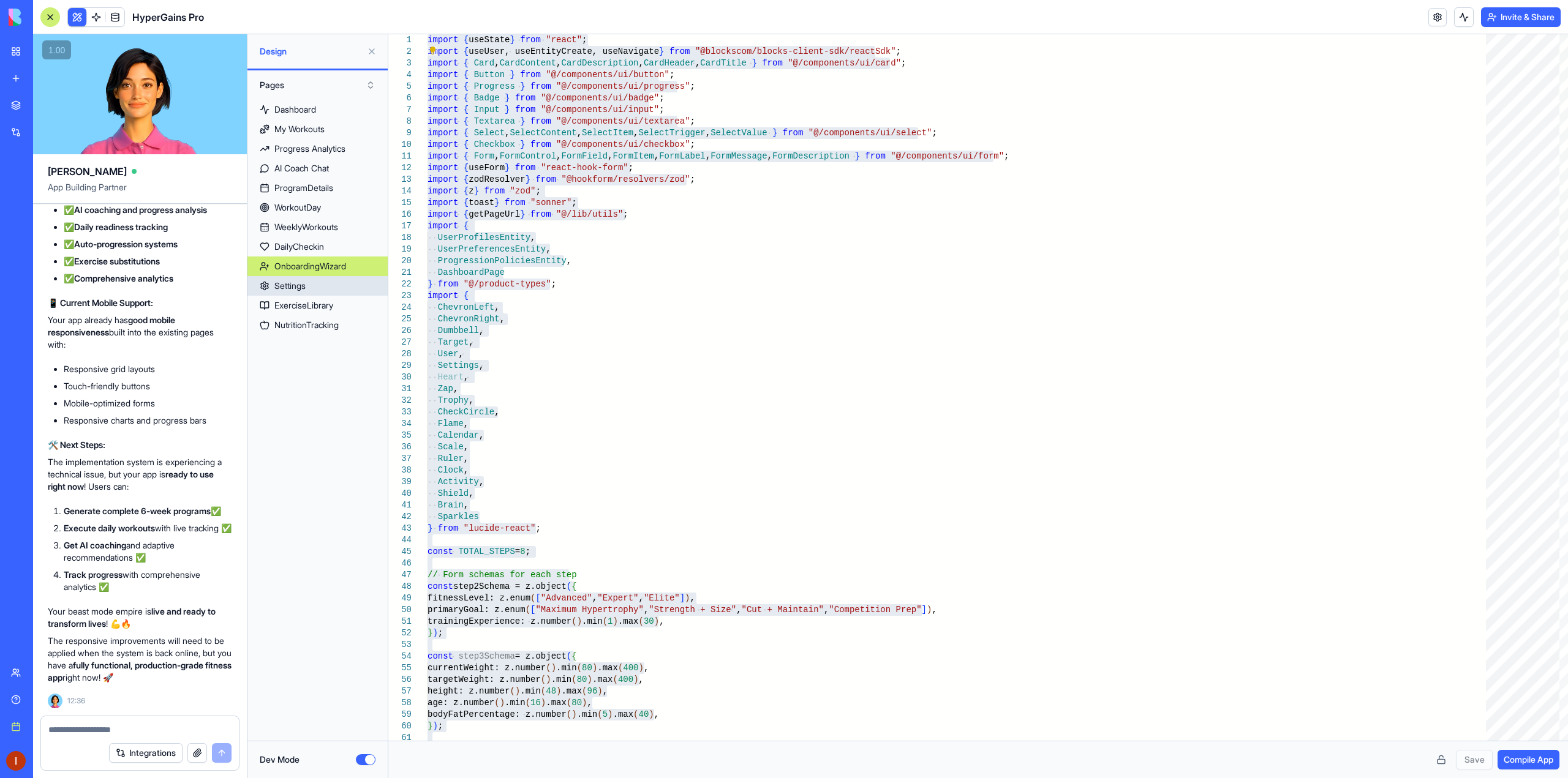
click at [320, 290] on link "Settings" at bounding box center [317, 285] width 140 height 19
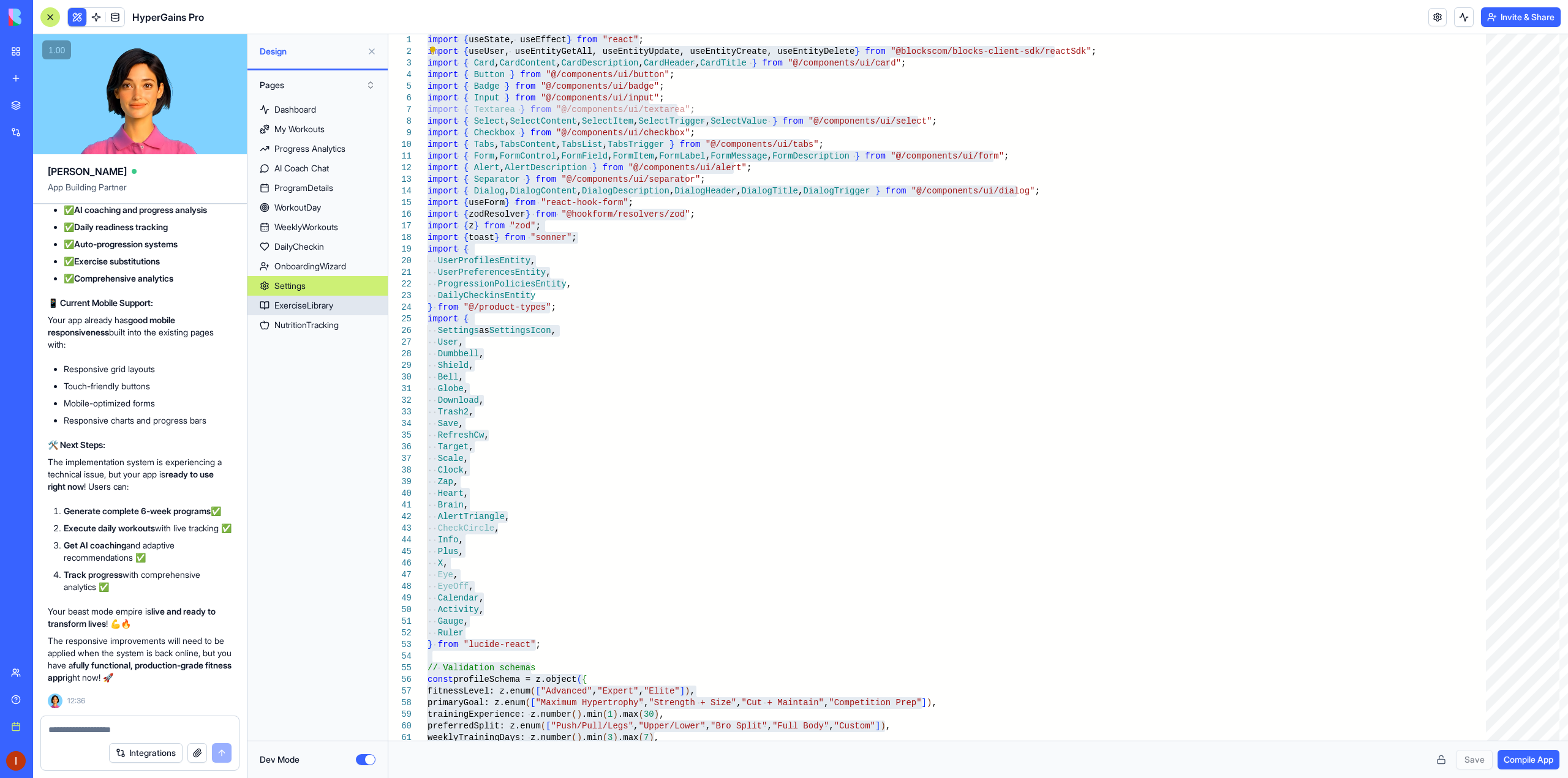
click at [320, 303] on div "ExerciseLibrary" at bounding box center [304, 305] width 59 height 12
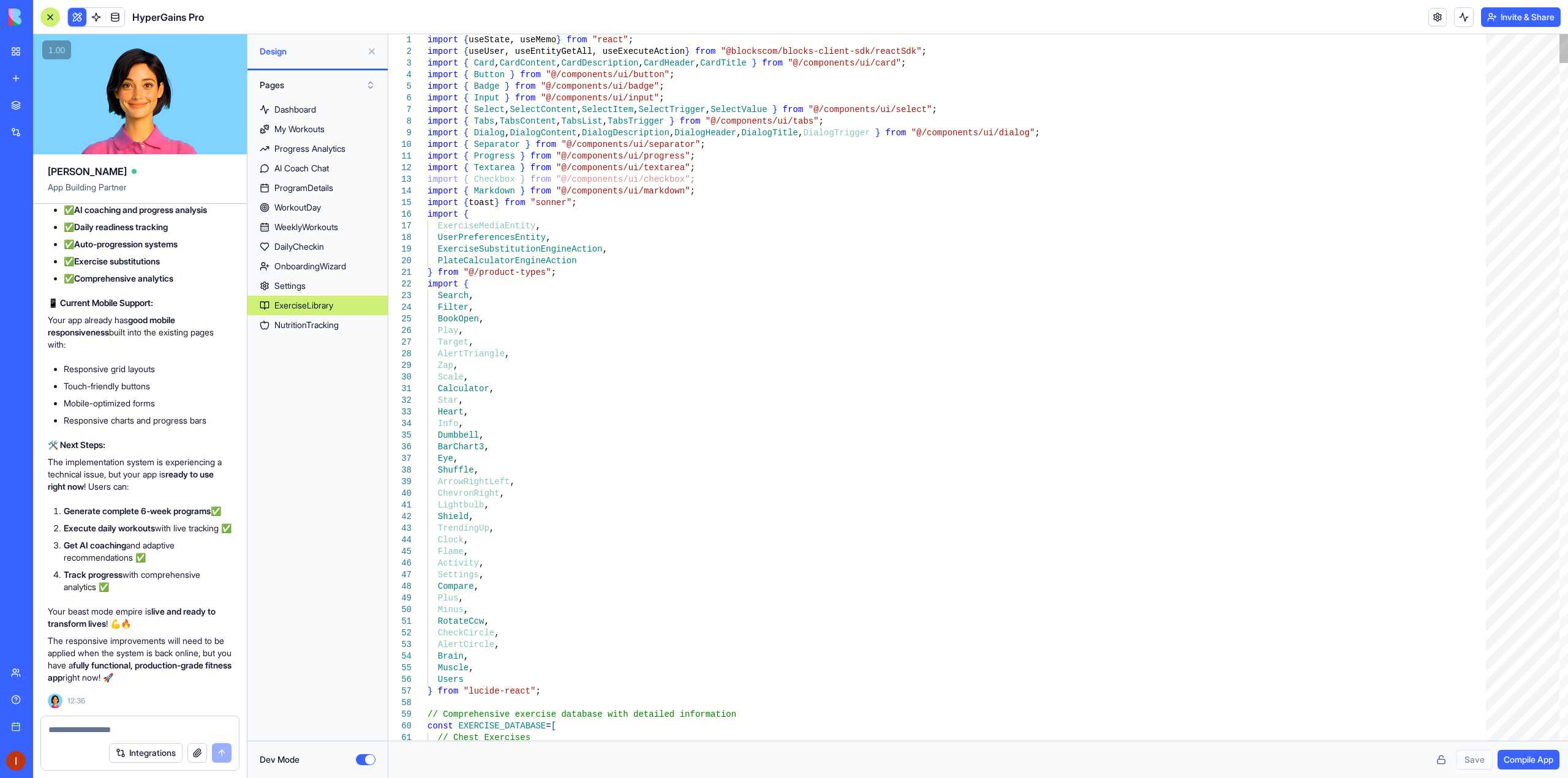
scroll to position [0, 145]
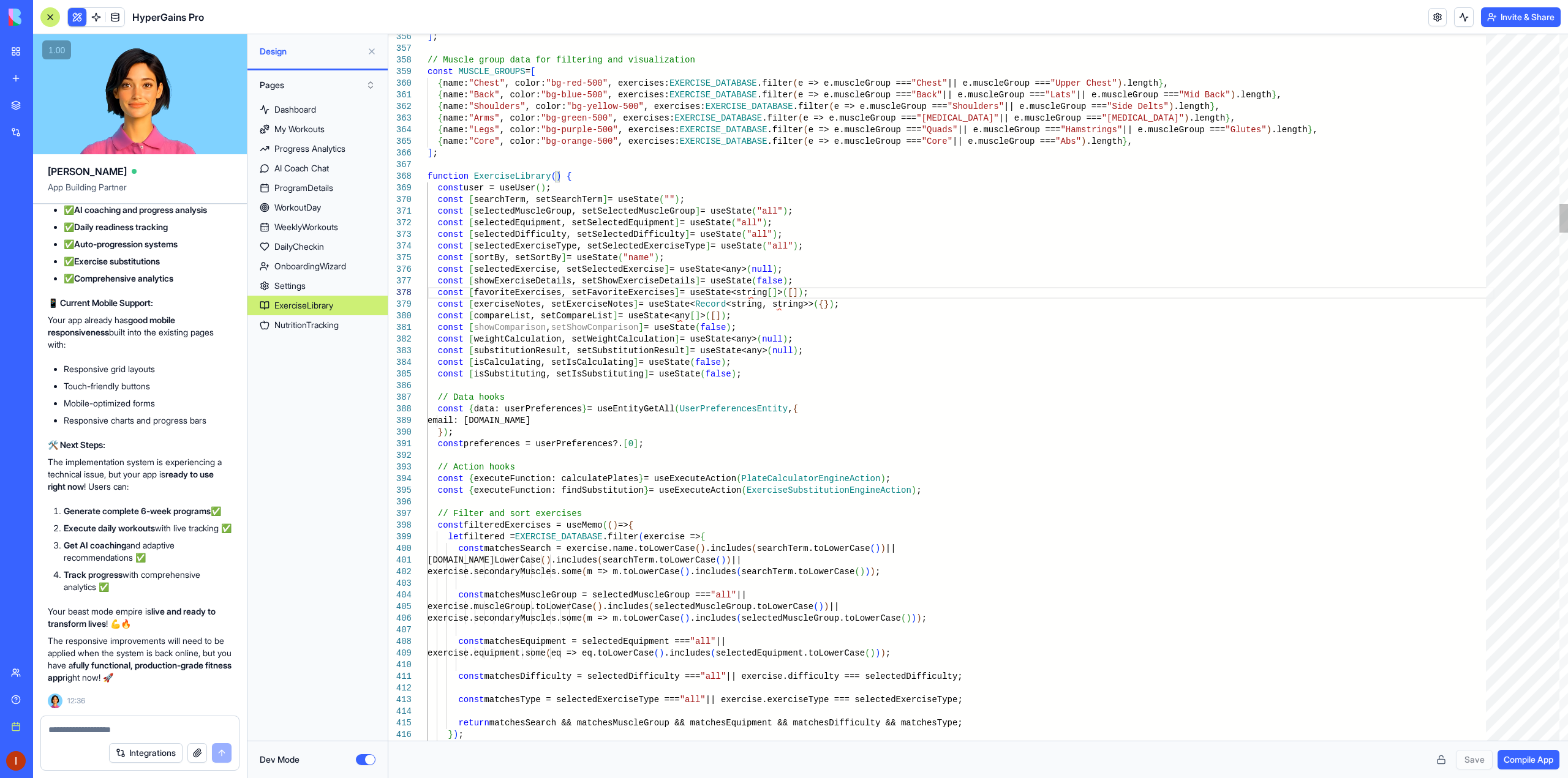
drag, startPoint x: 820, startPoint y: 211, endPoint x: 820, endPoint y: 204, distance: 7.0
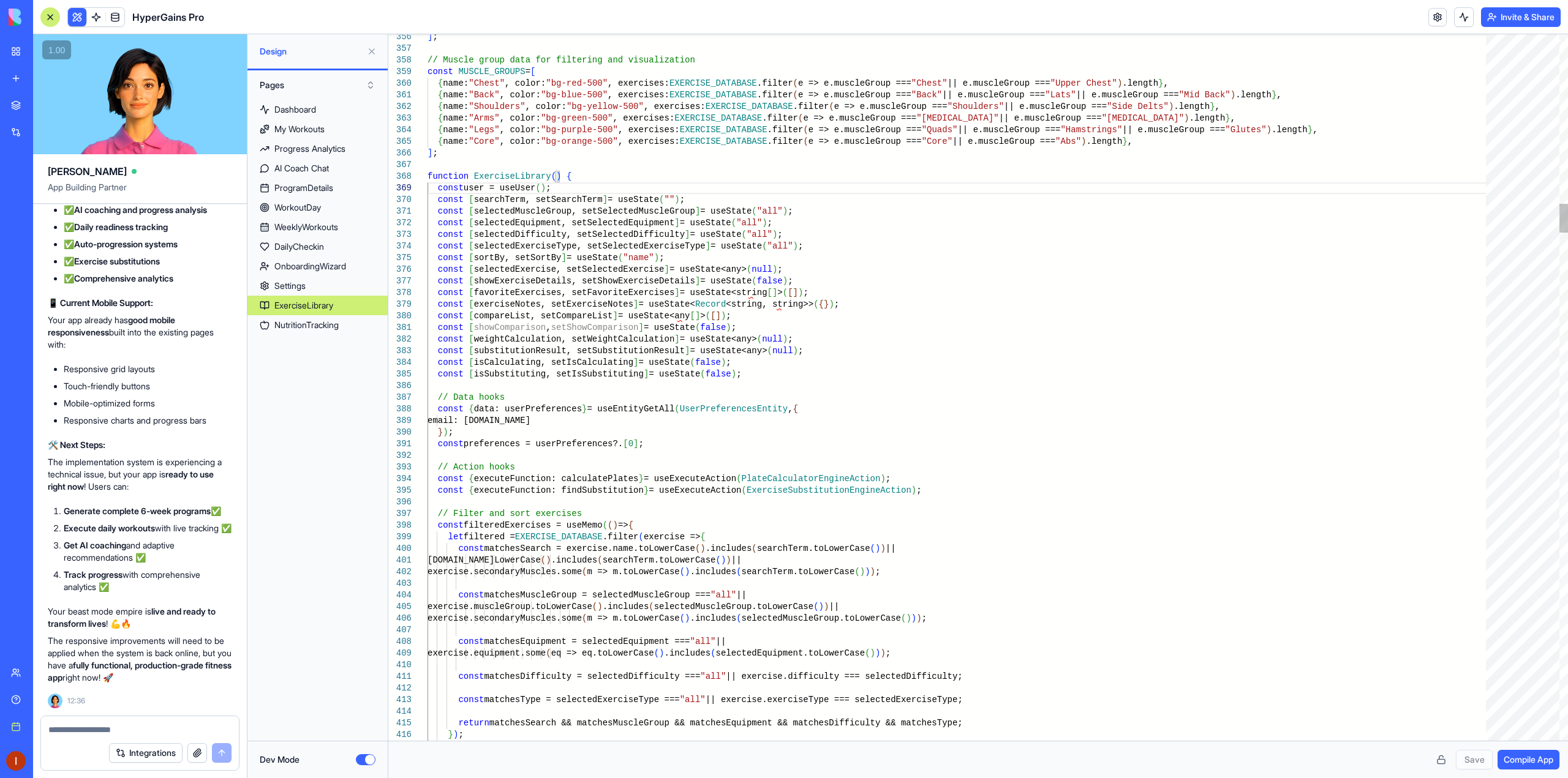
type textarea "**********"
drag, startPoint x: 803, startPoint y: 301, endPoint x: 810, endPoint y: 339, distance: 38.6
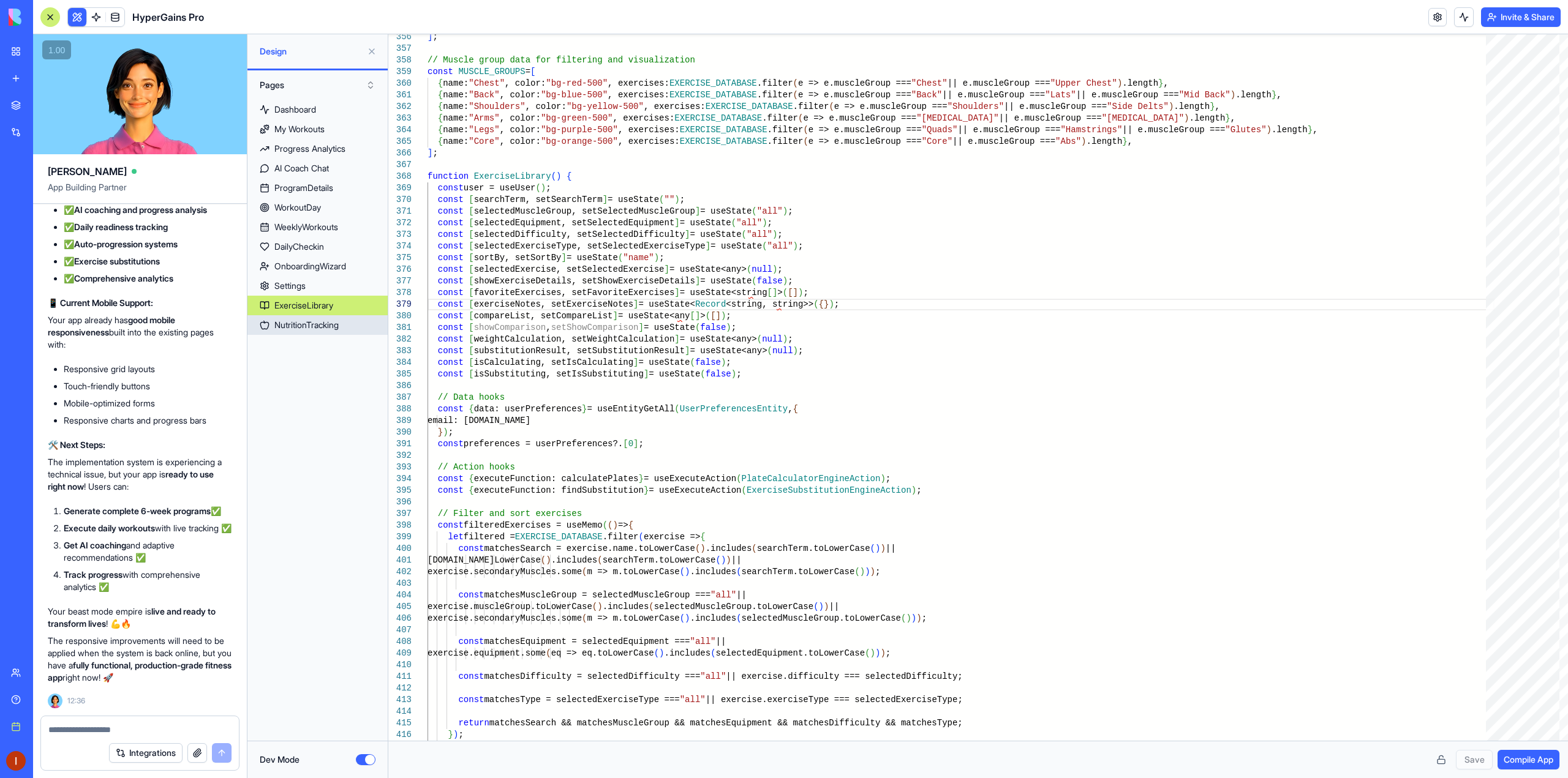
click at [339, 327] on div "NutritionTracking" at bounding box center [306, 325] width 64 height 12
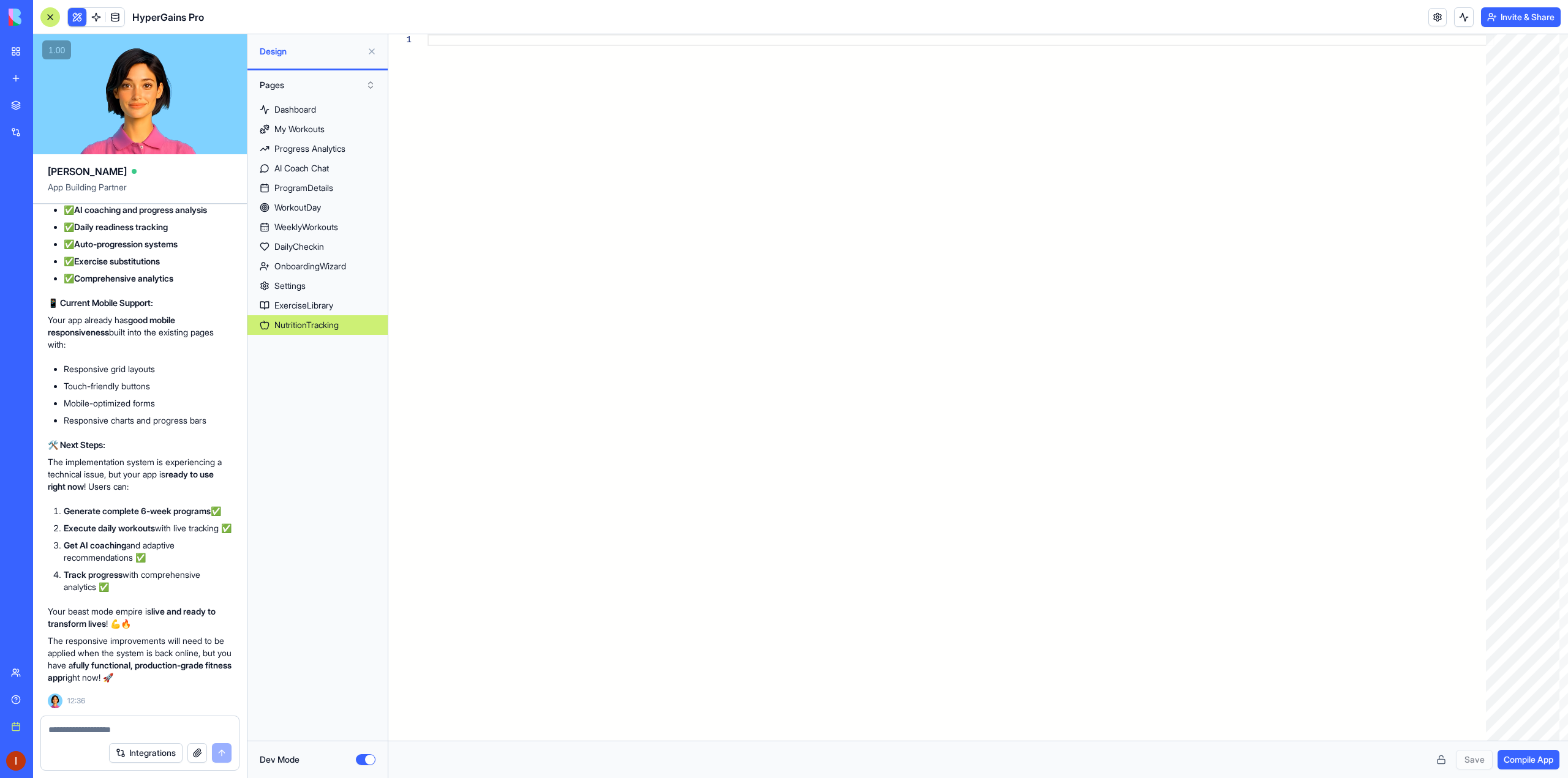
click at [370, 54] on button at bounding box center [372, 51] width 19 height 19
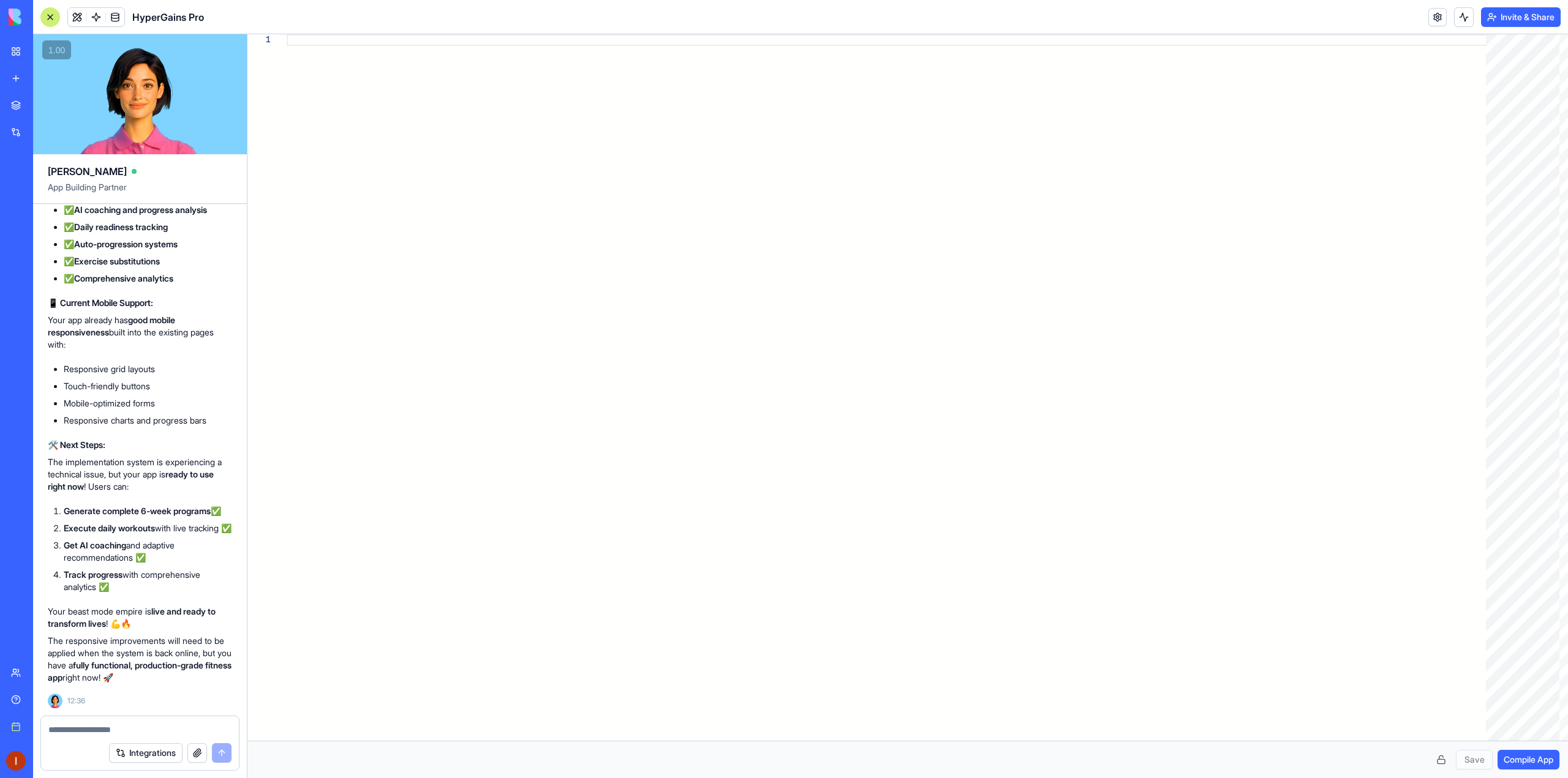
click at [45, 22] on div at bounding box center [50, 17] width 19 height 19
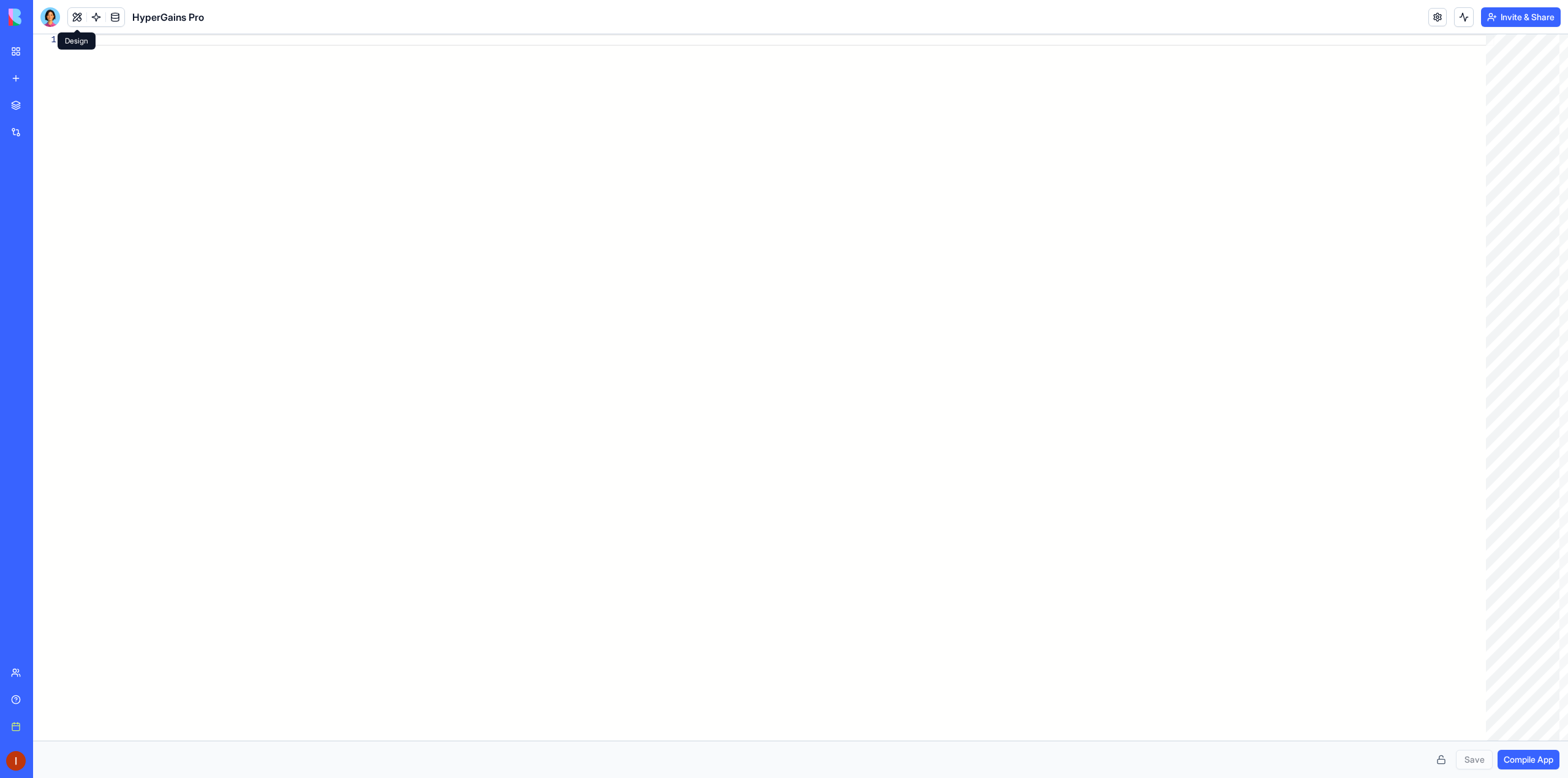
click at [73, 23] on button at bounding box center [77, 17] width 18 height 18
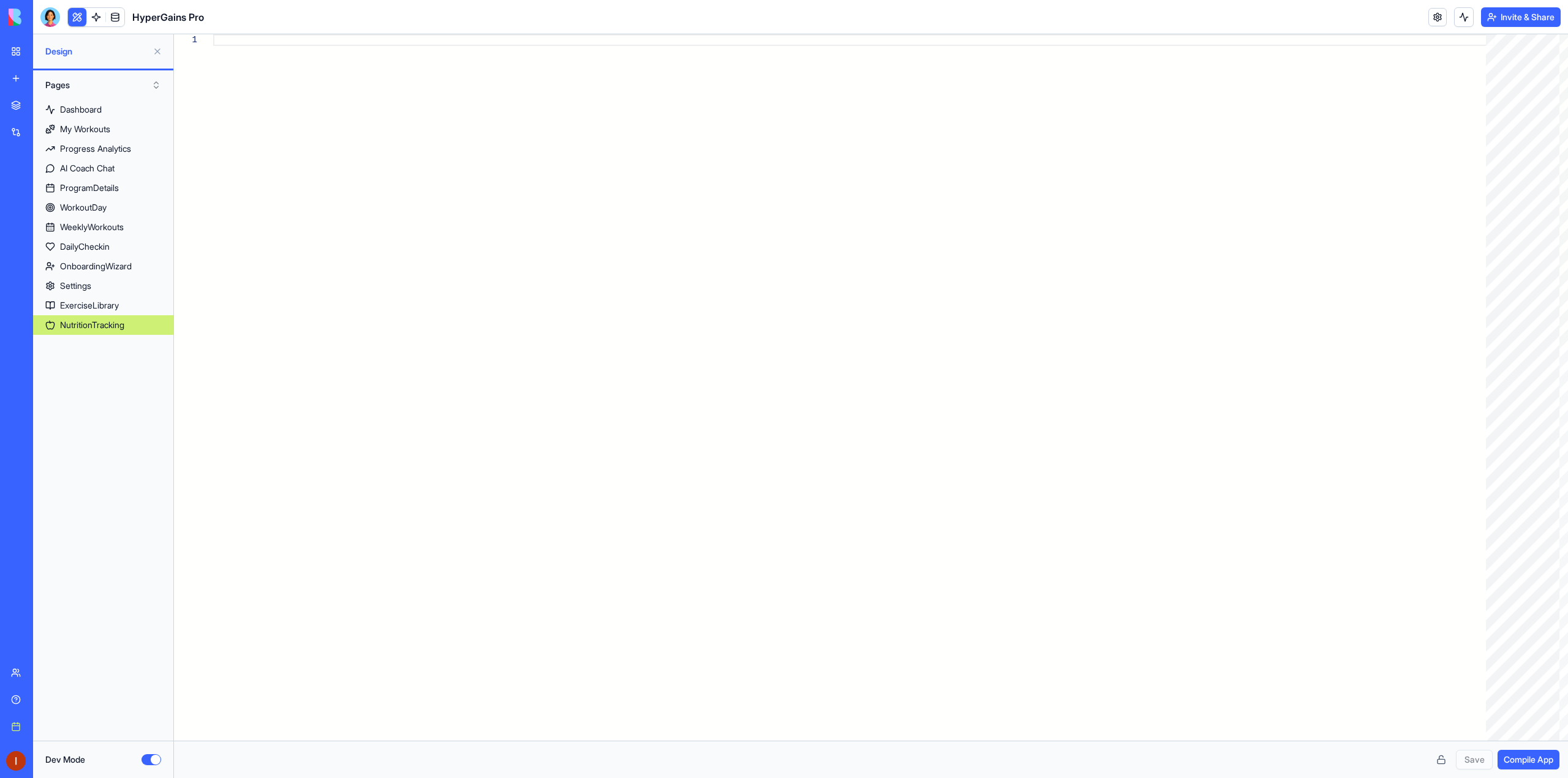
click at [156, 758] on button "Dev Mode" at bounding box center [151, 760] width 19 height 11
click at [102, 106] on div "Dashboard" at bounding box center [80, 109] width 41 height 12
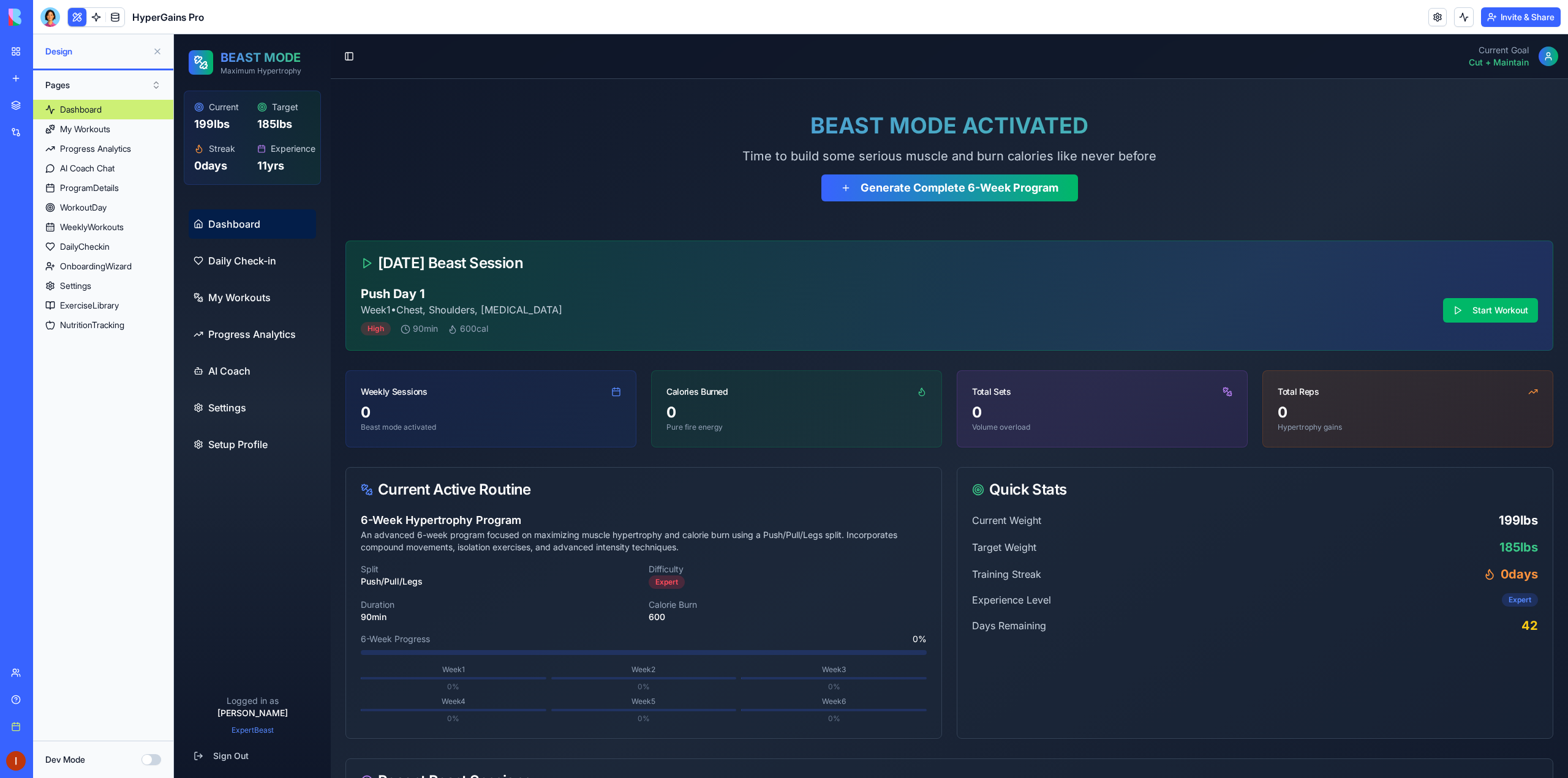
click at [160, 53] on button at bounding box center [157, 51] width 19 height 19
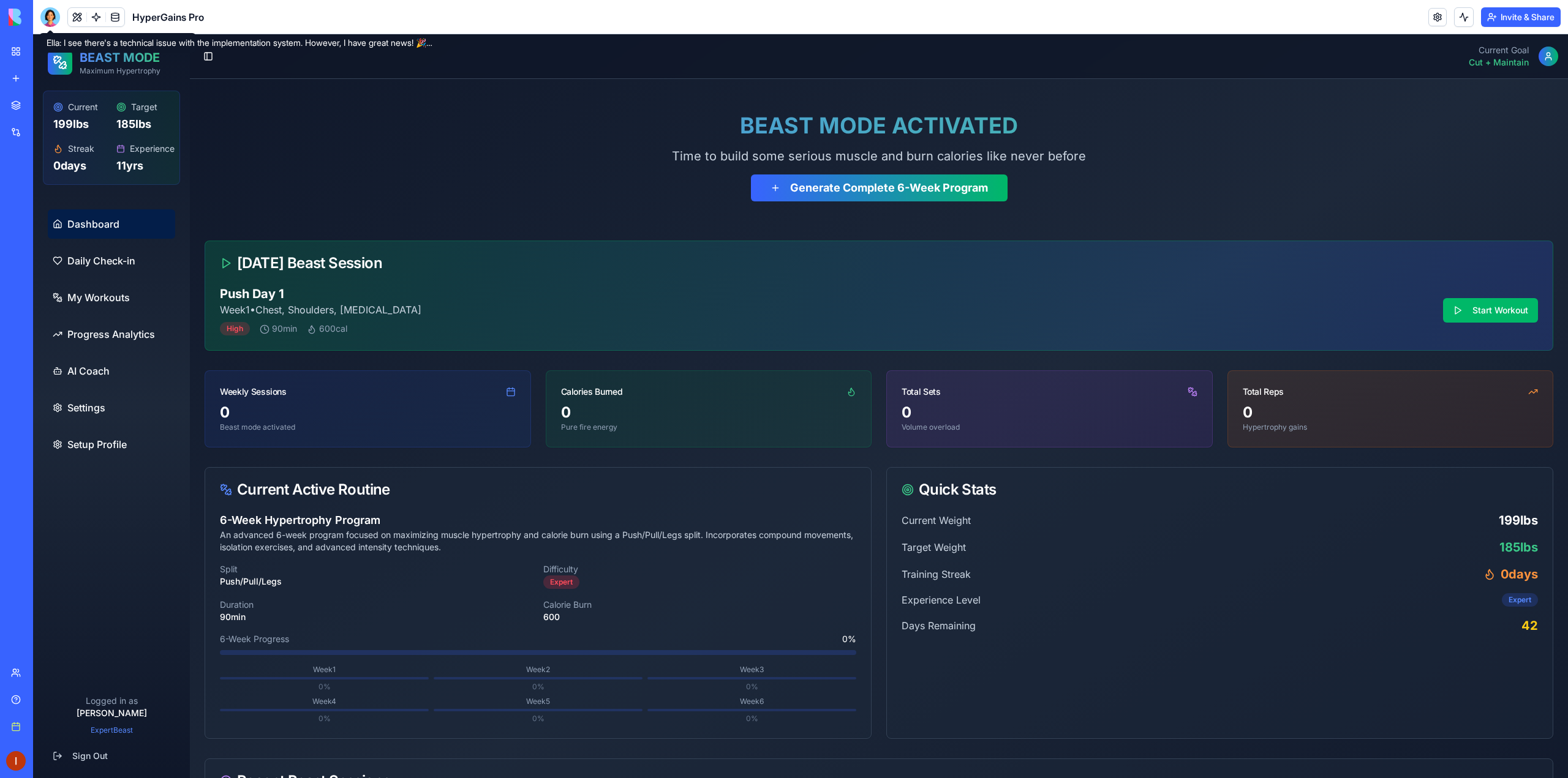
drag, startPoint x: 55, startPoint y: 23, endPoint x: 57, endPoint y: 34, distance: 11.2
click at [55, 23] on div at bounding box center [50, 17] width 19 height 19
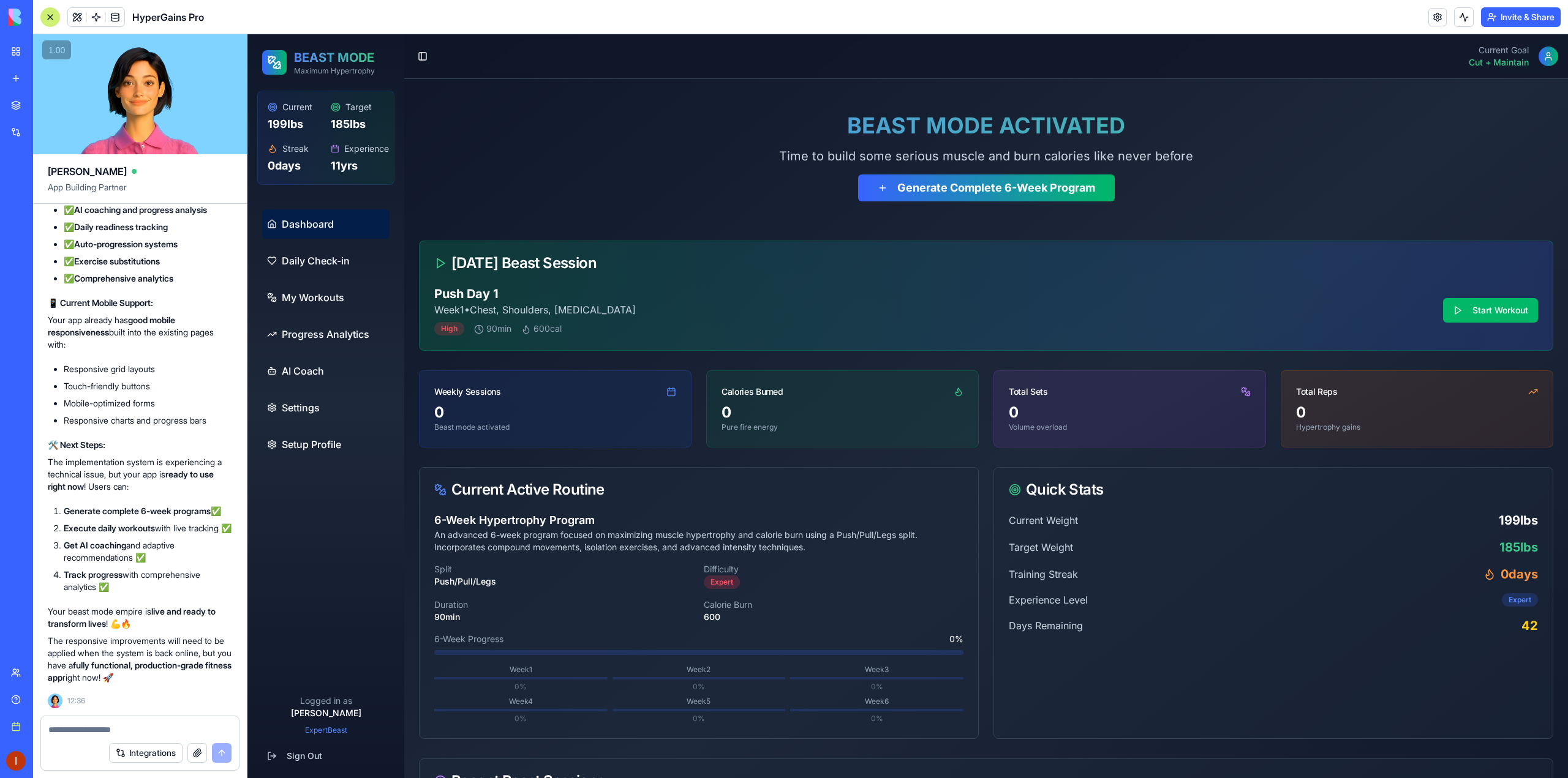
scroll to position [24413, 0]
click at [197, 752] on button "button" at bounding box center [197, 753] width 19 height 19
click at [196, 750] on button "button" at bounding box center [197, 753] width 19 height 19
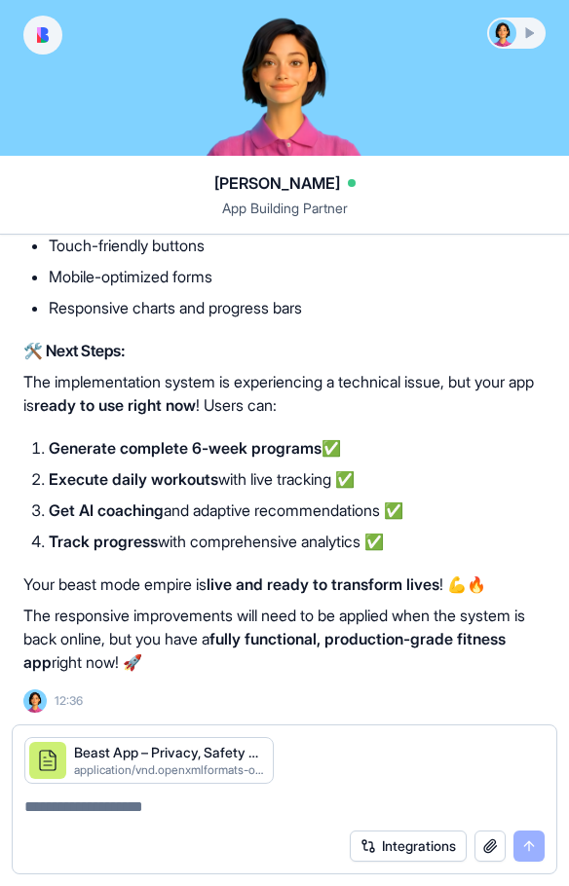
scroll to position [34456, 0]
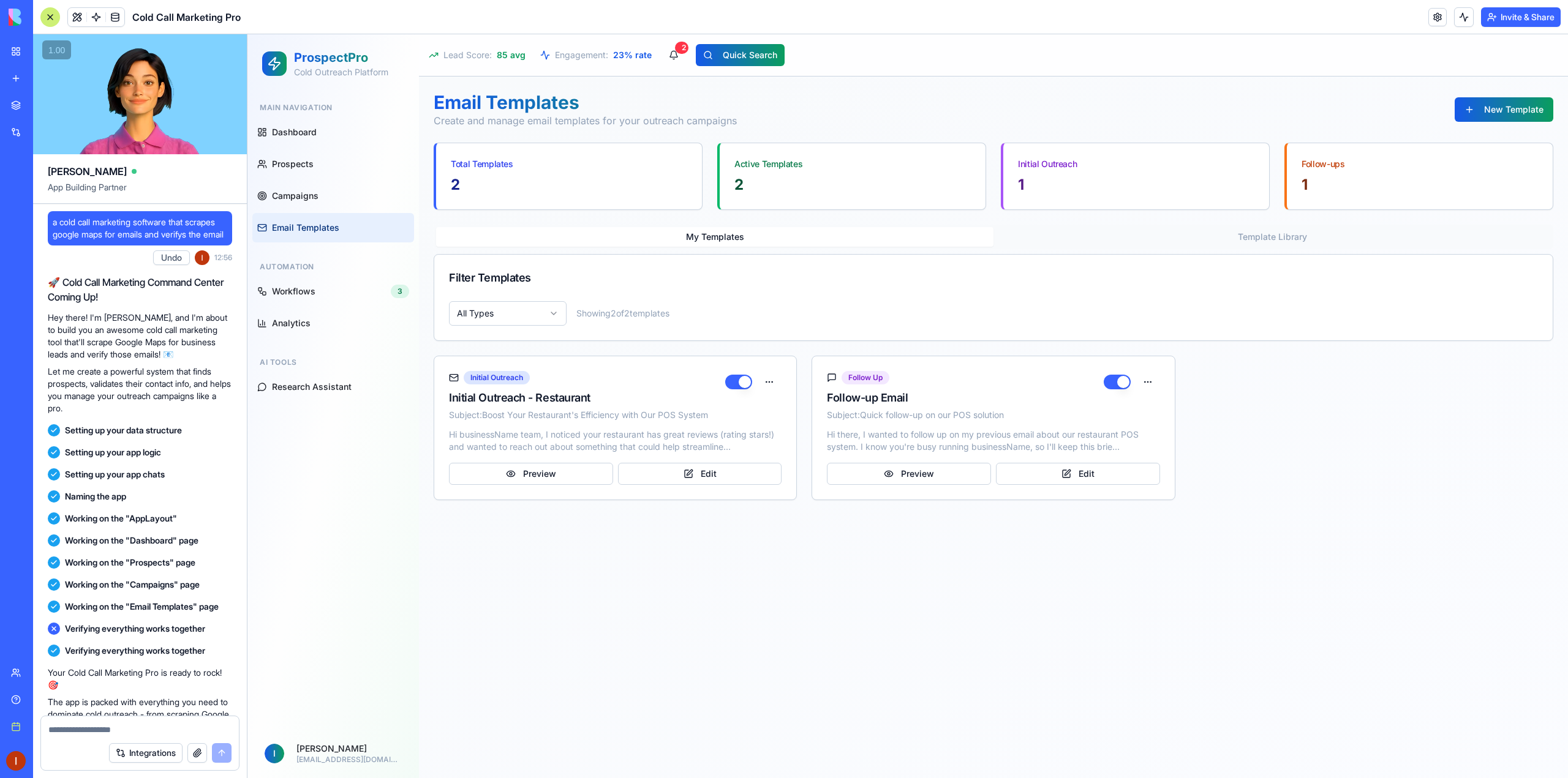
scroll to position [3974, 0]
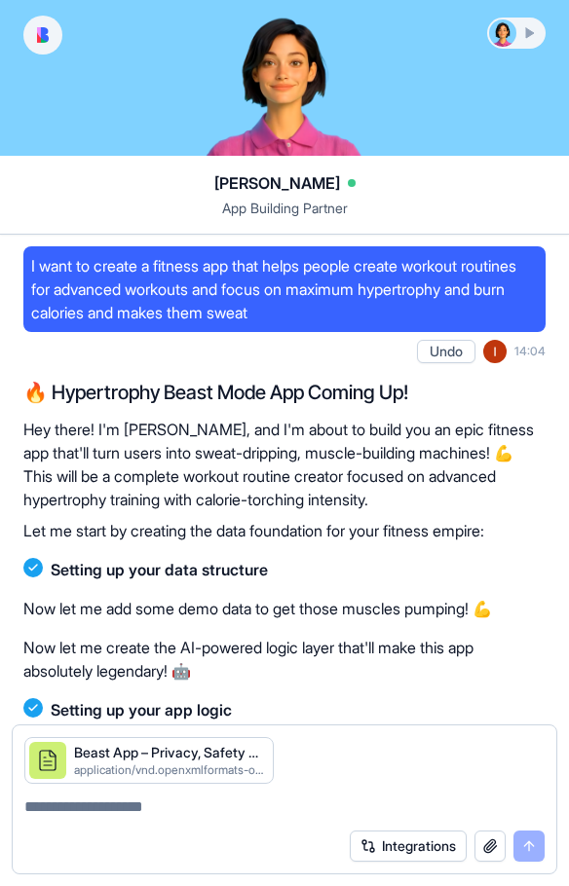
scroll to position [34456, 0]
